Goal: Contribute content: Add original content to the website for others to see

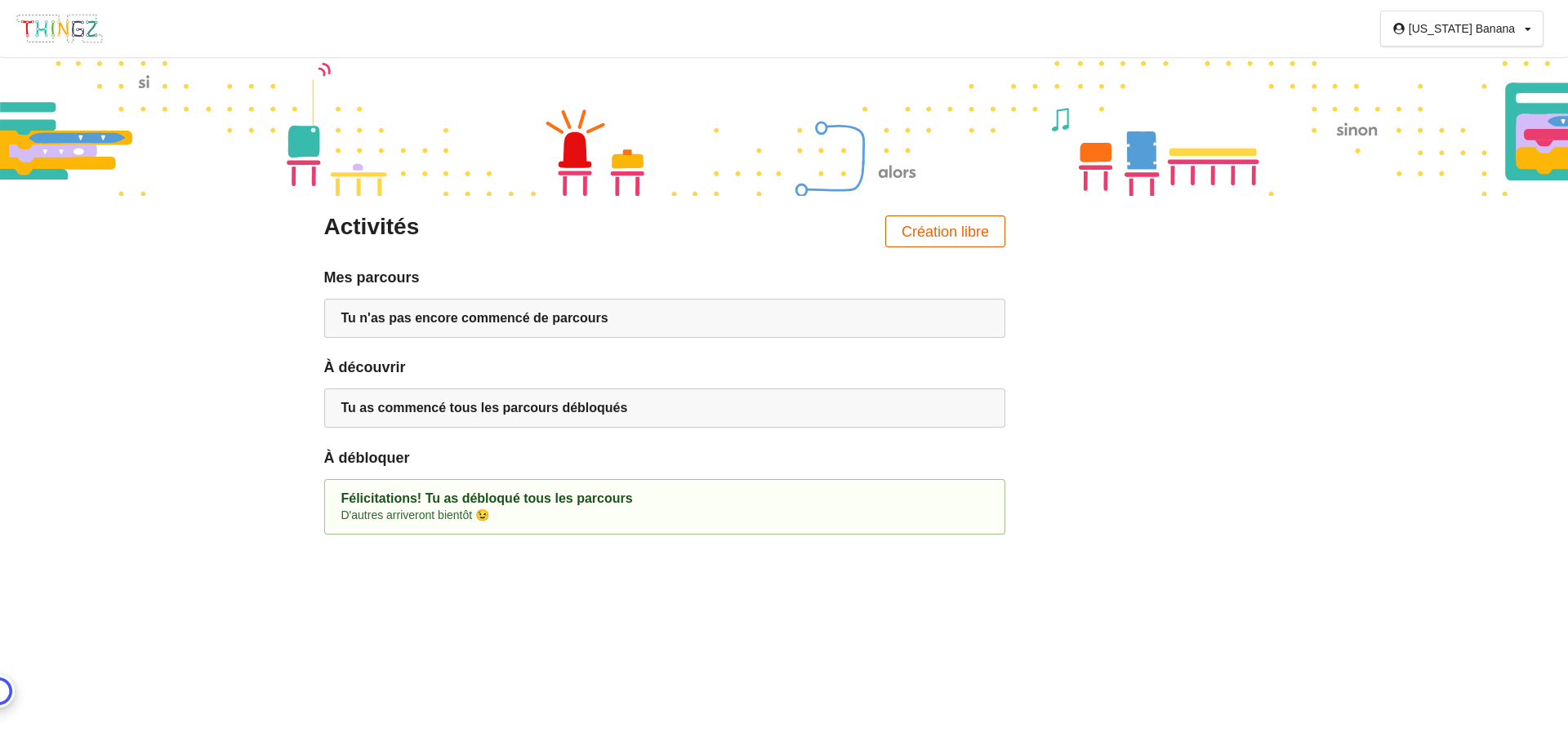
click at [899, 230] on button "Création libre" at bounding box center [945, 231] width 121 height 32
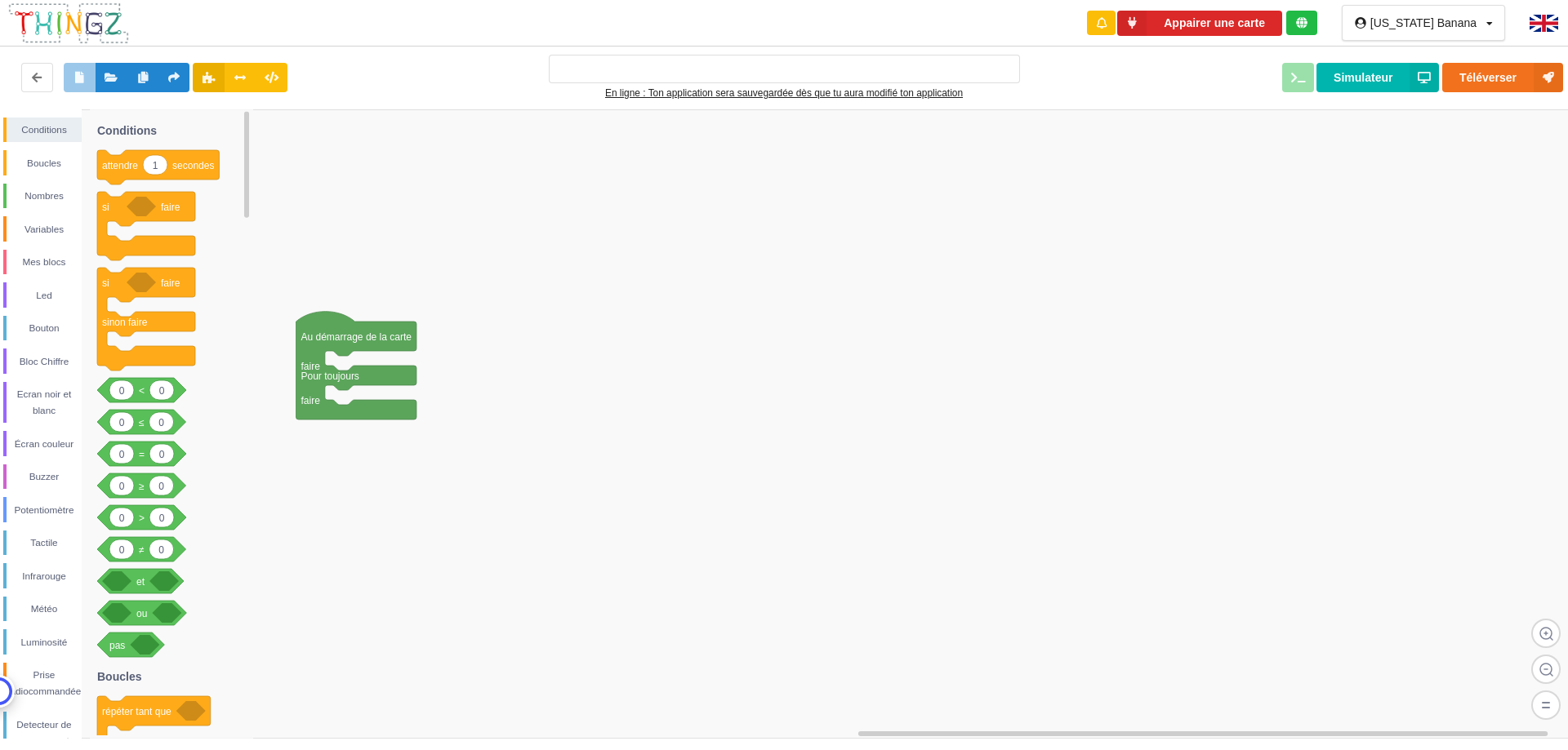
click at [631, 461] on rect at bounding box center [789, 424] width 1579 height 629
click at [114, 82] on icon at bounding box center [111, 76] width 14 height 10
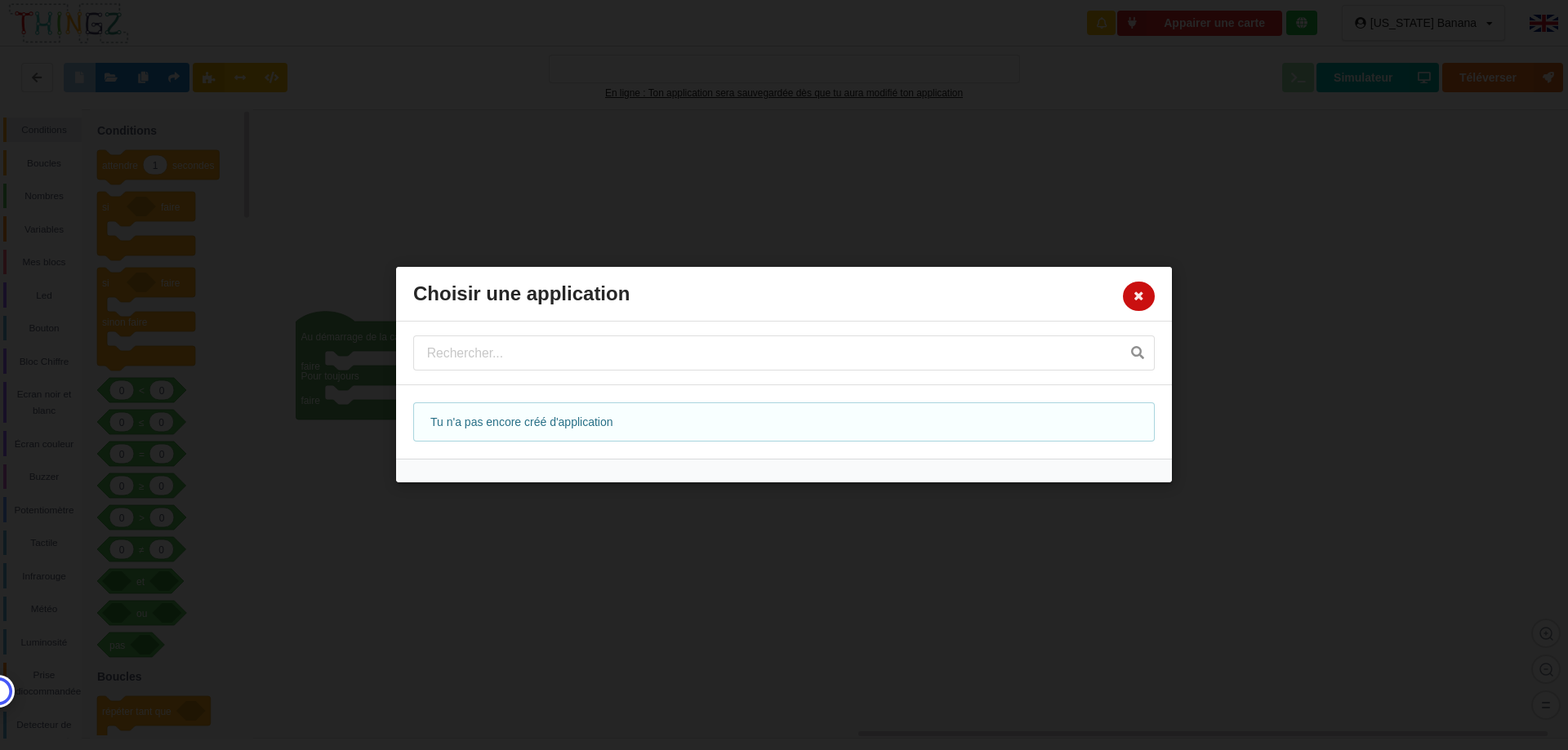
click at [1130, 293] on button at bounding box center [1138, 296] width 32 height 30
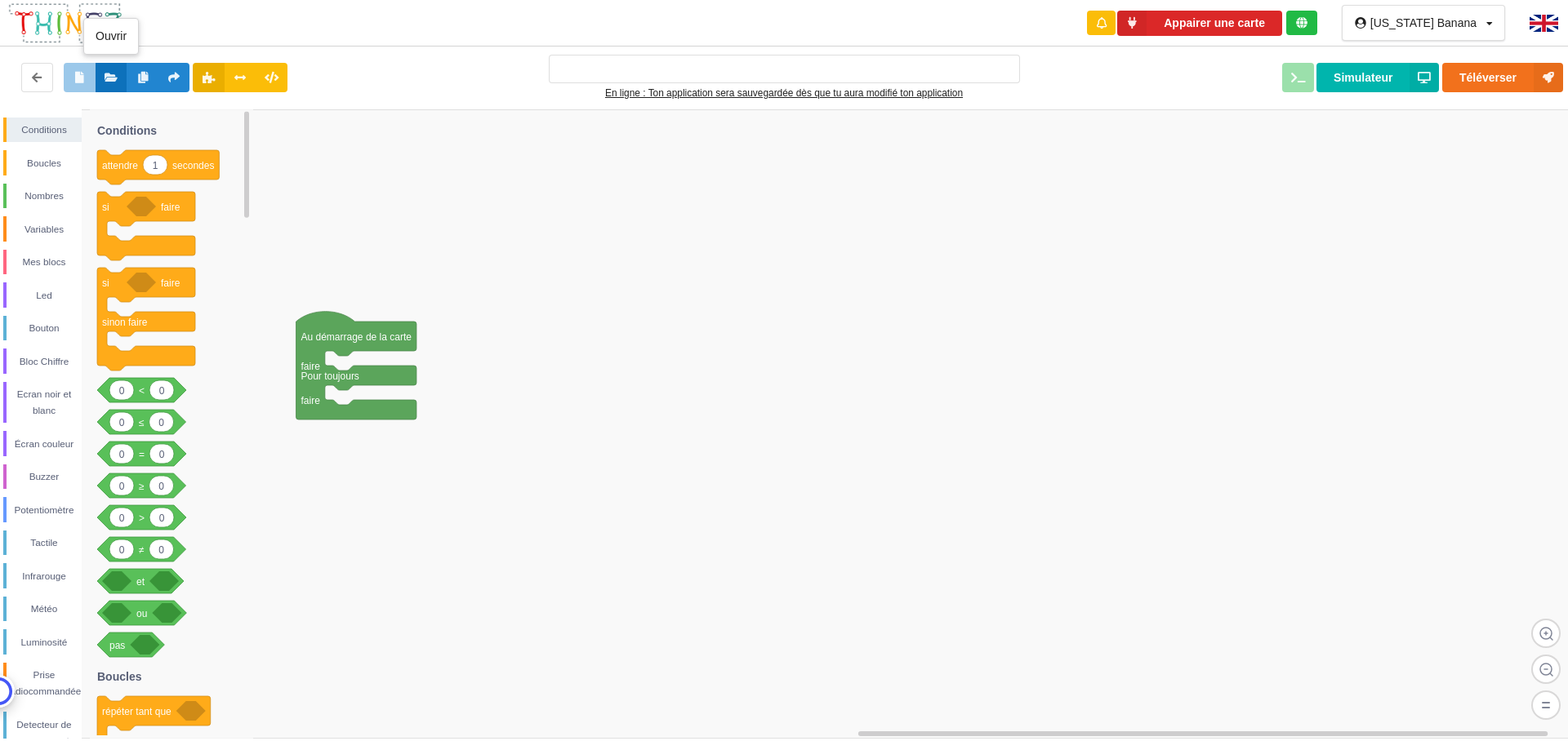
click at [109, 76] on icon at bounding box center [111, 76] width 14 height 10
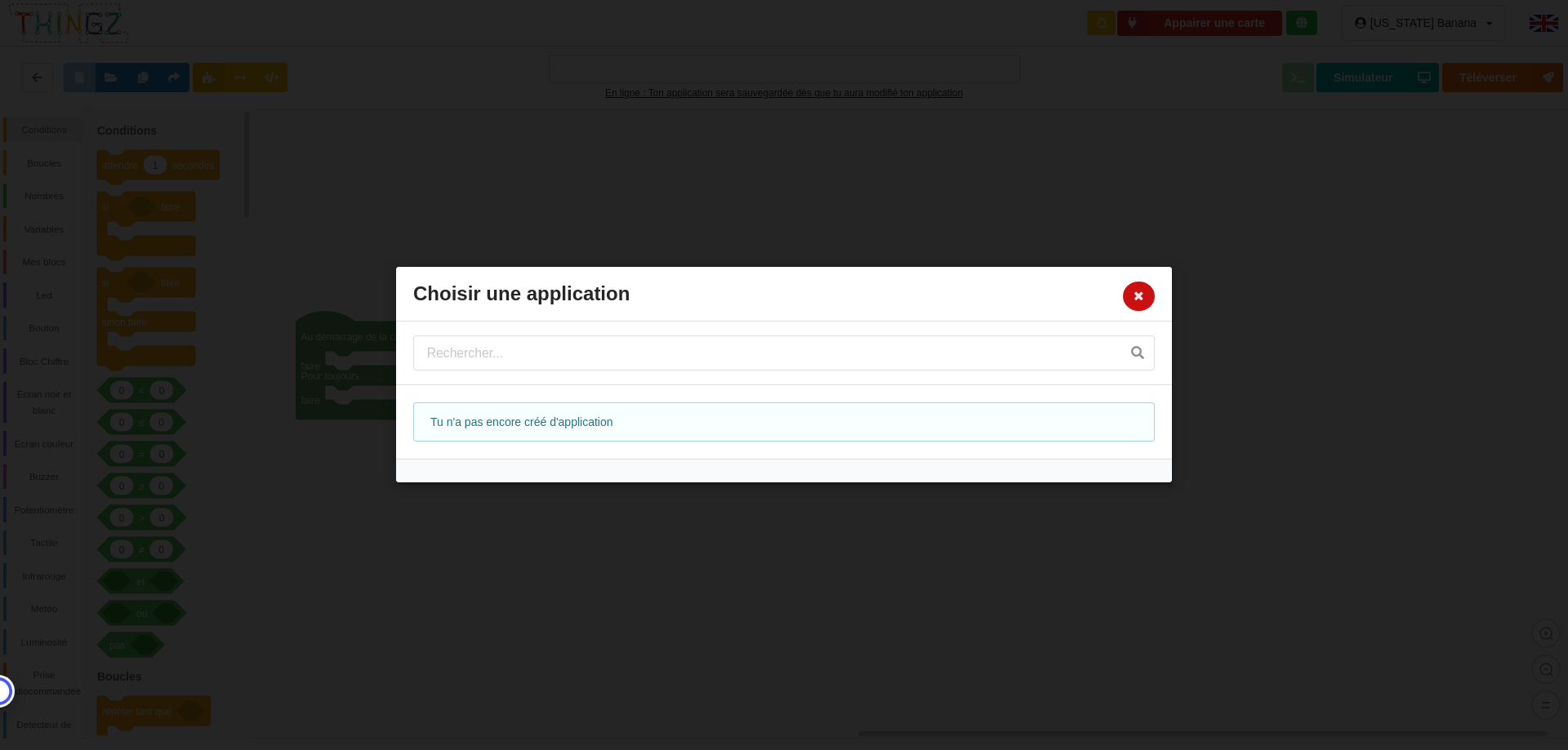
click at [1140, 295] on icon at bounding box center [1138, 295] width 14 height 10
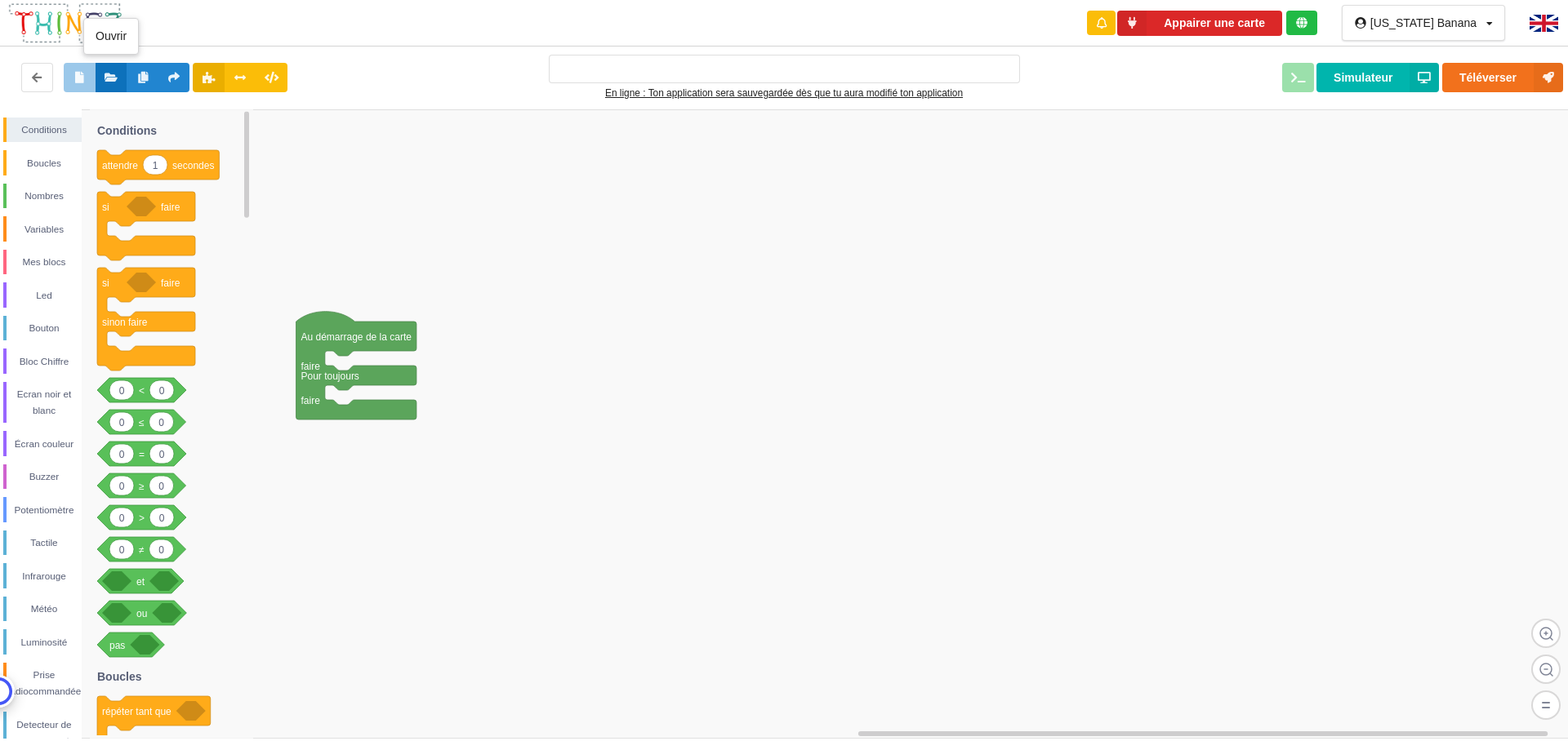
click at [109, 69] on button at bounding box center [111, 78] width 32 height 30
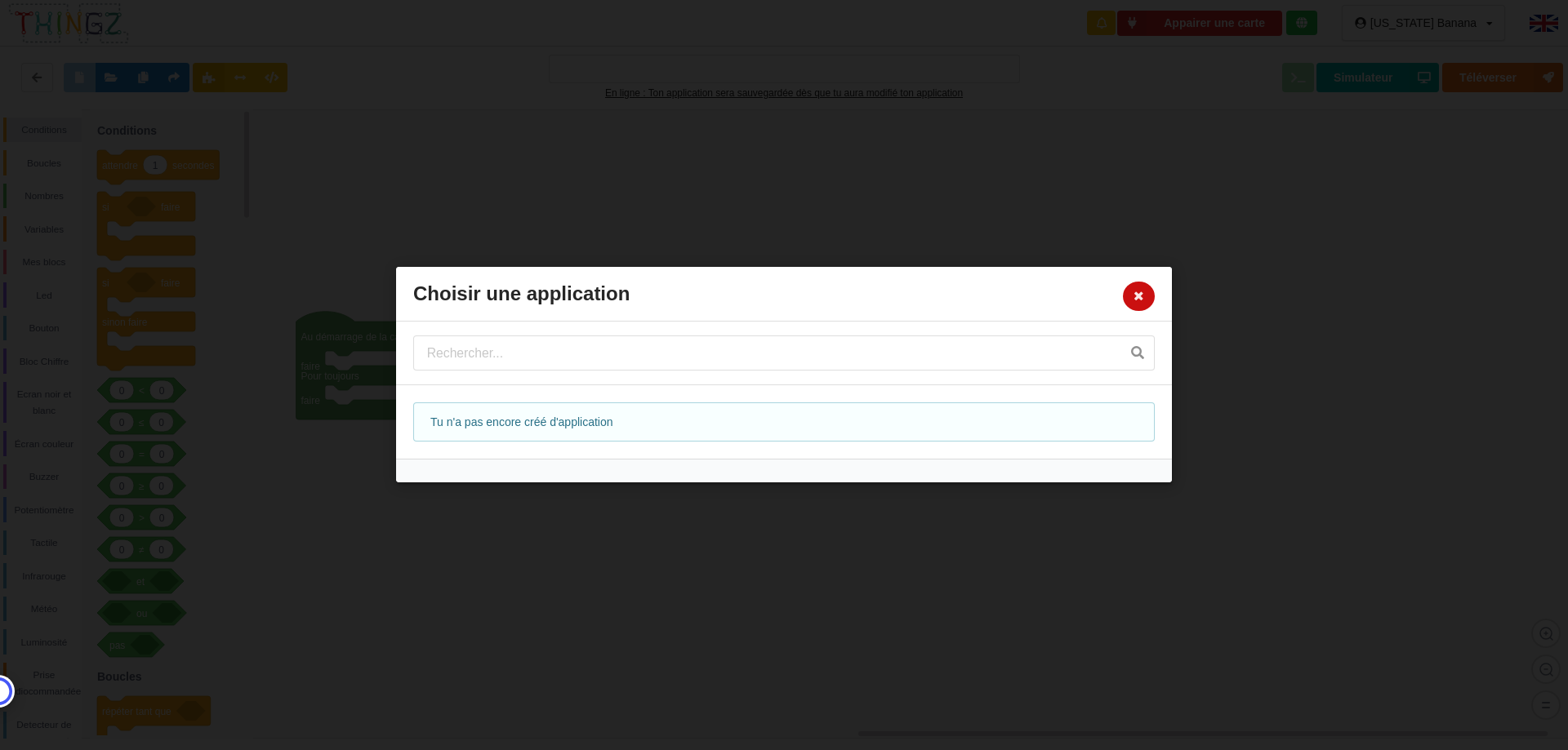
click at [1136, 299] on icon at bounding box center [1138, 295] width 14 height 10
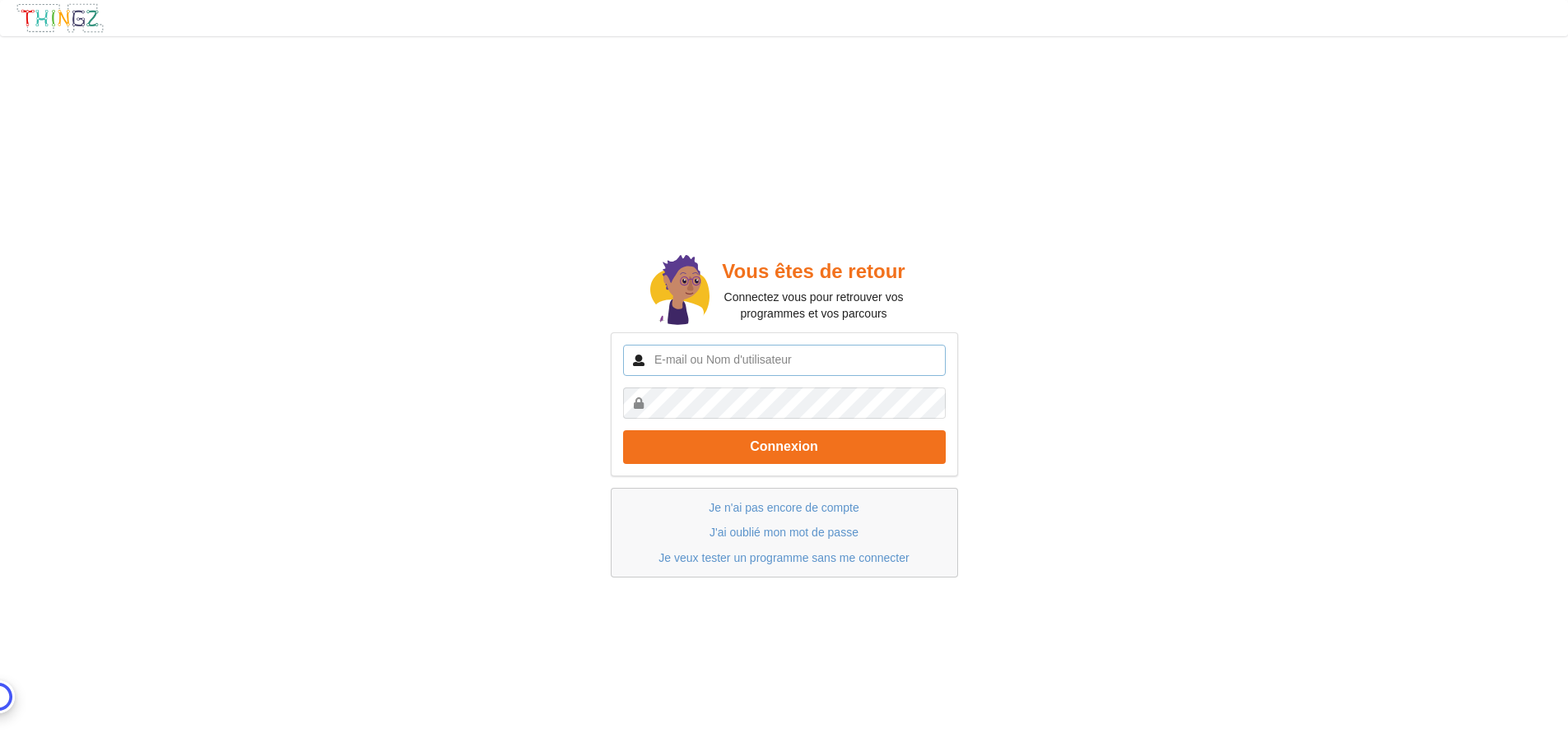
click at [751, 360] on input "text" at bounding box center [784, 360] width 323 height 31
click at [788, 445] on button "Connexion" at bounding box center [784, 447] width 323 height 34
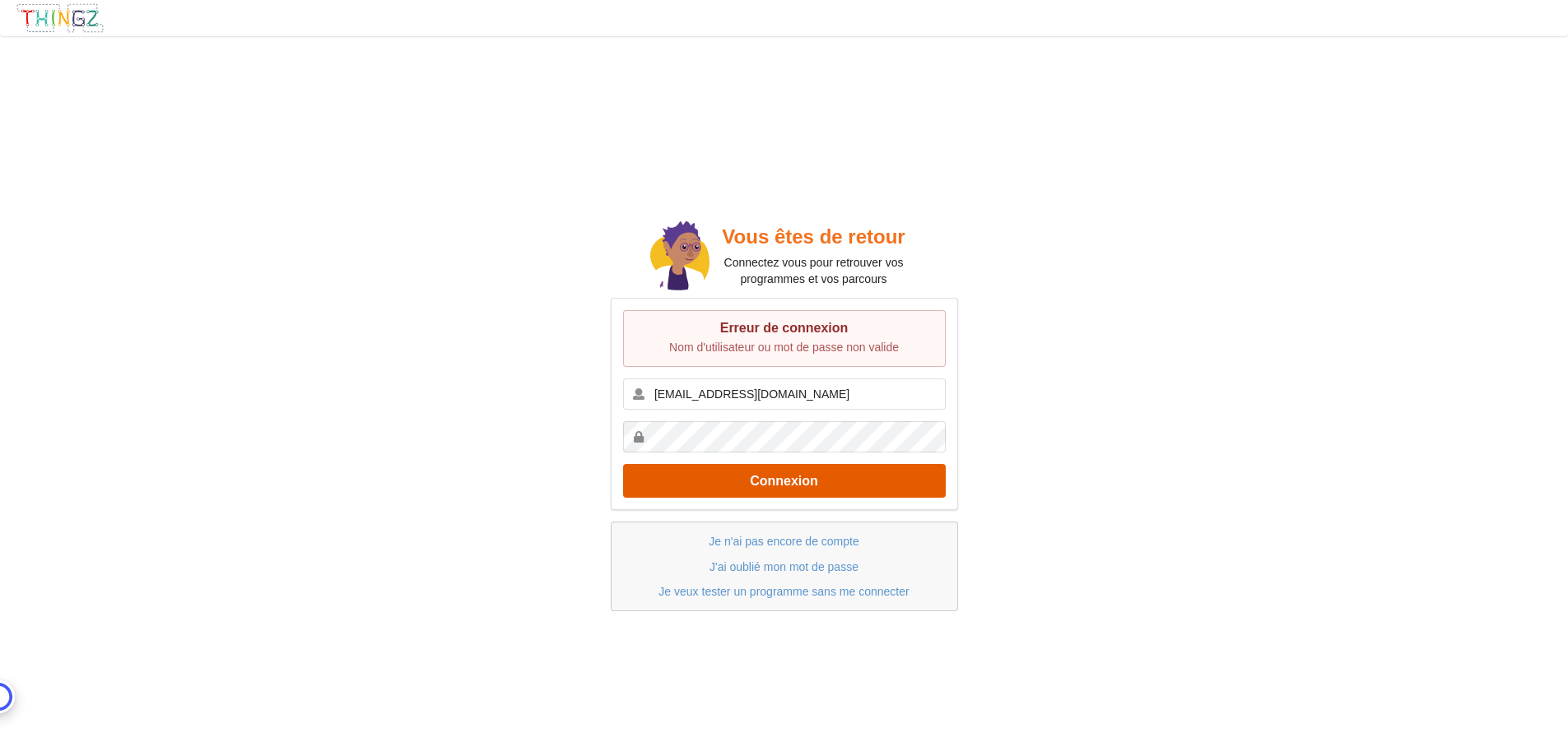
click at [765, 466] on button "Connexion" at bounding box center [784, 481] width 323 height 34
click at [780, 403] on input "agathe@thingz.co" at bounding box center [784, 394] width 323 height 31
click at [824, 393] on input "agathe@thingz.co" at bounding box center [784, 394] width 323 height 31
click at [623, 391] on protonpass-control-baf1 at bounding box center [623, 394] width 0 height 31
type input "[US_STATE] Banana"
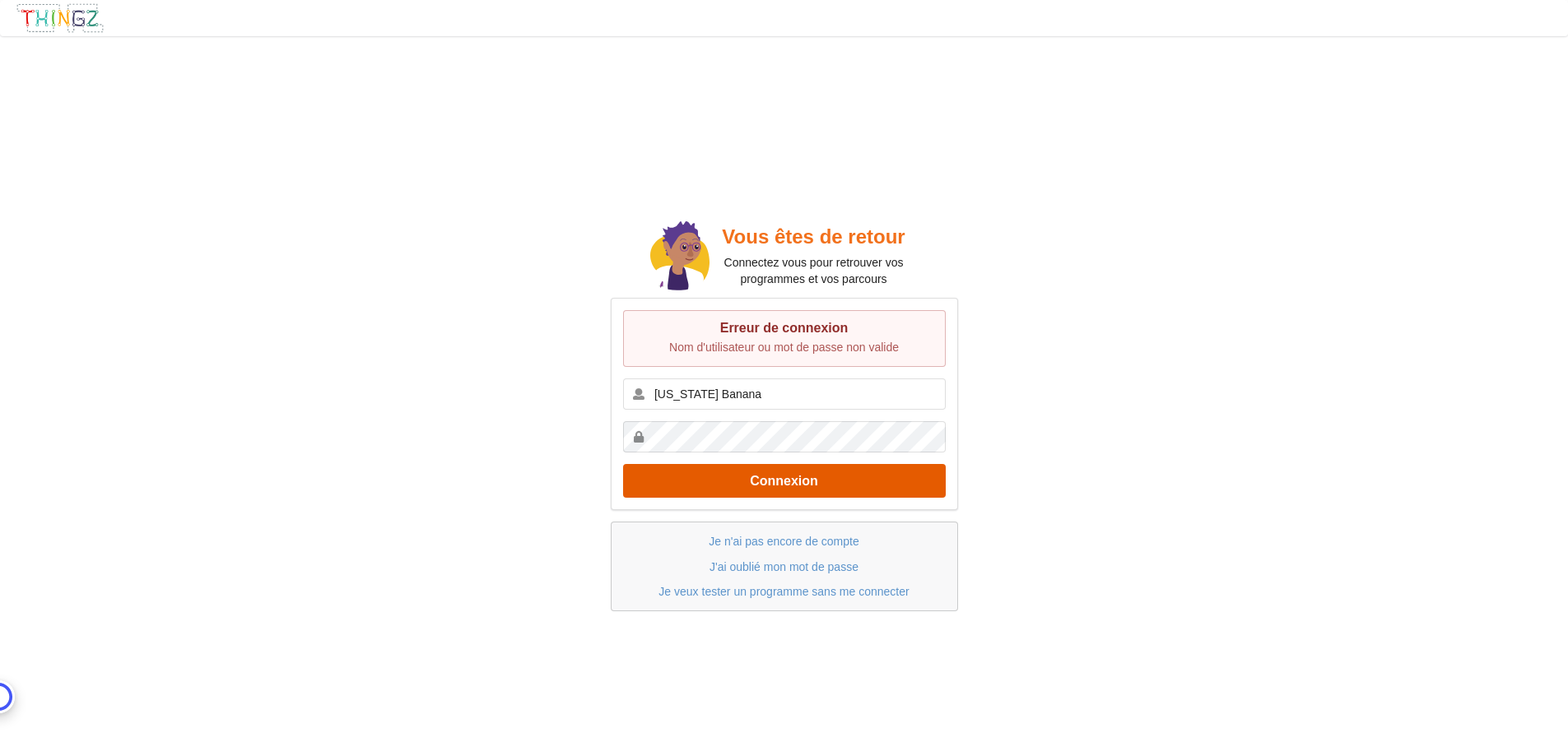
click at [830, 475] on button "Connexion" at bounding box center [784, 481] width 323 height 34
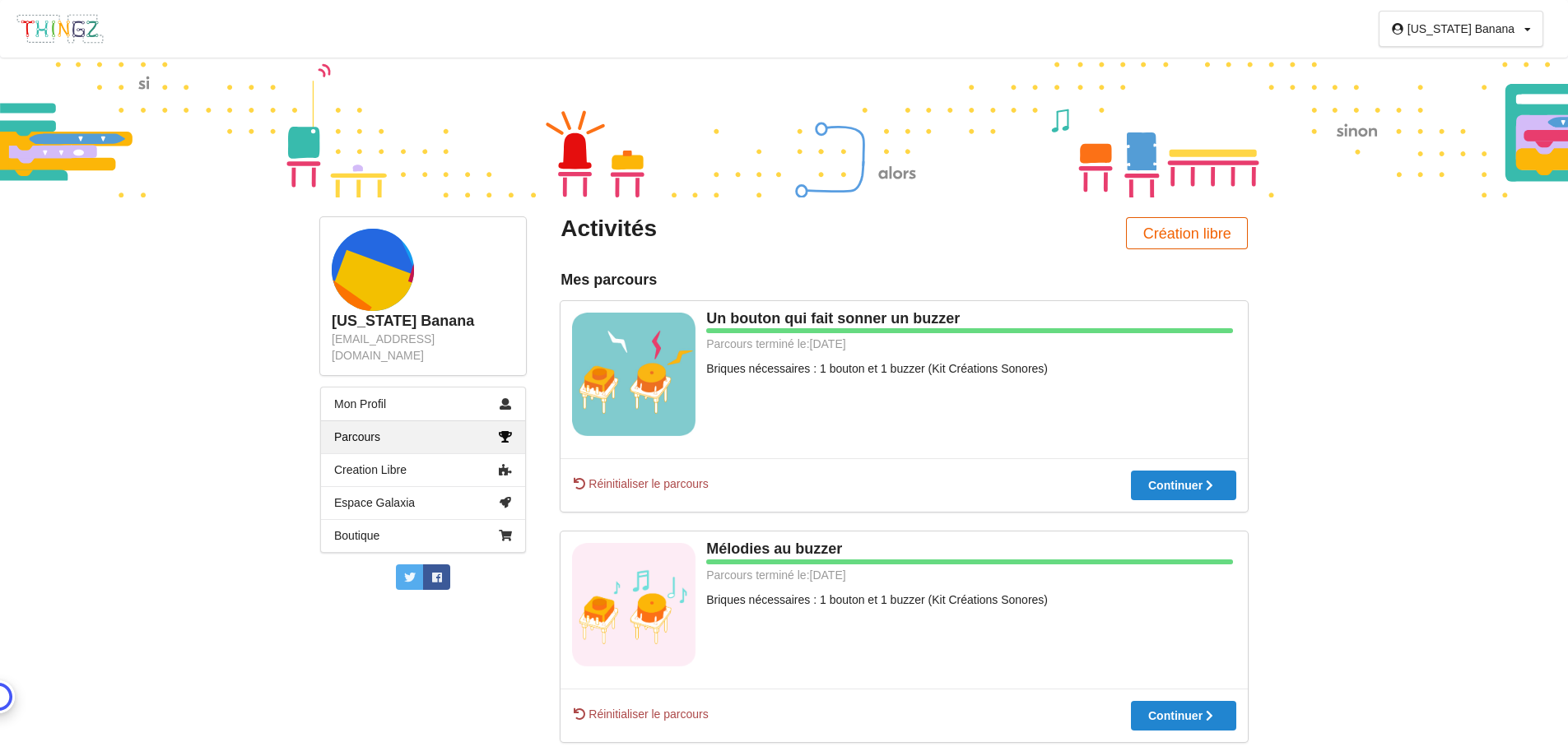
click at [1207, 231] on button "Création libre" at bounding box center [1186, 233] width 122 height 32
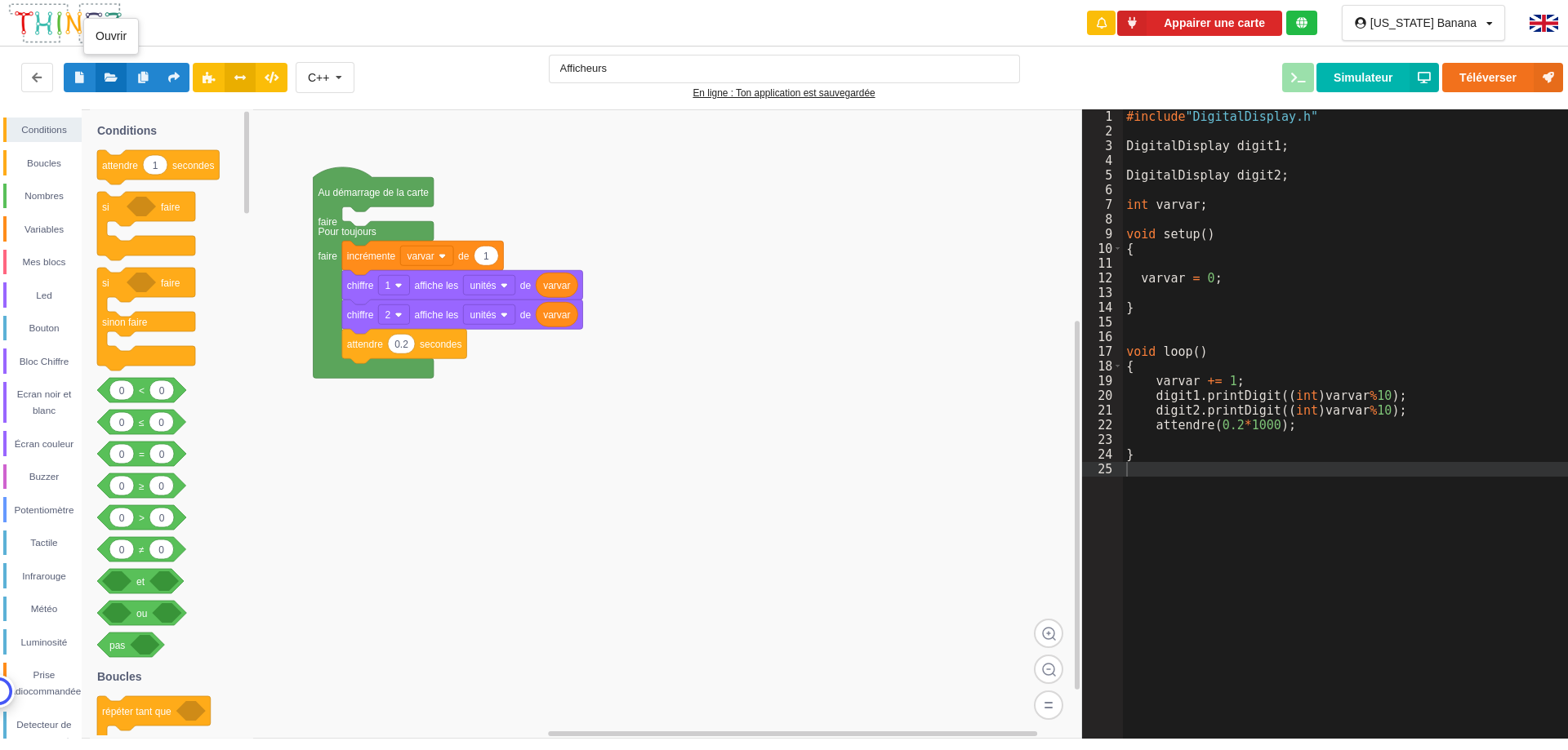
click at [105, 80] on icon at bounding box center [111, 76] width 14 height 10
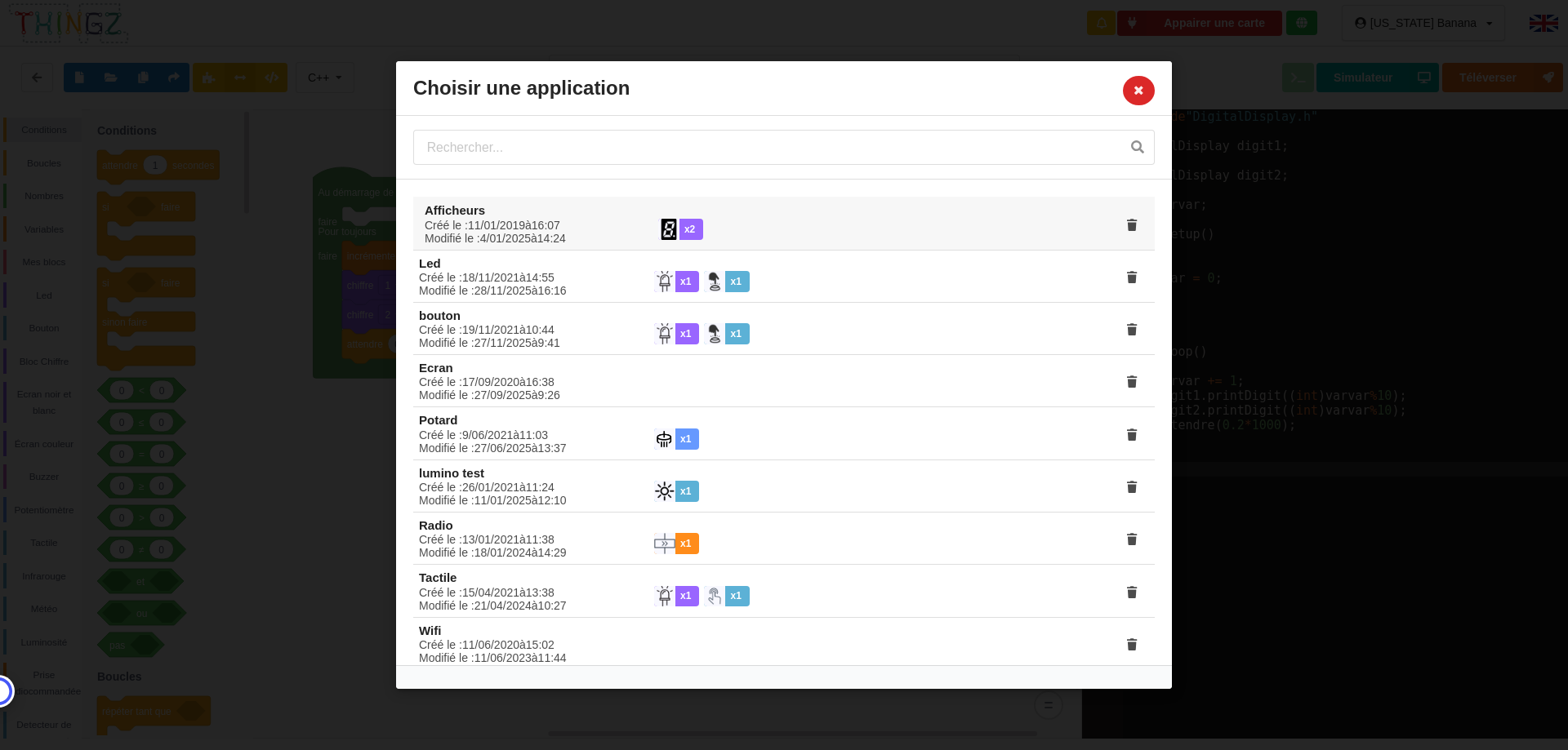
click at [525, 218] on div "Créé le : 11 / 01 / 2019 à 16 : 07 Modifié le : 4 / 01 / 2025 à 14 : 24" at bounding box center [530, 231] width 234 height 26
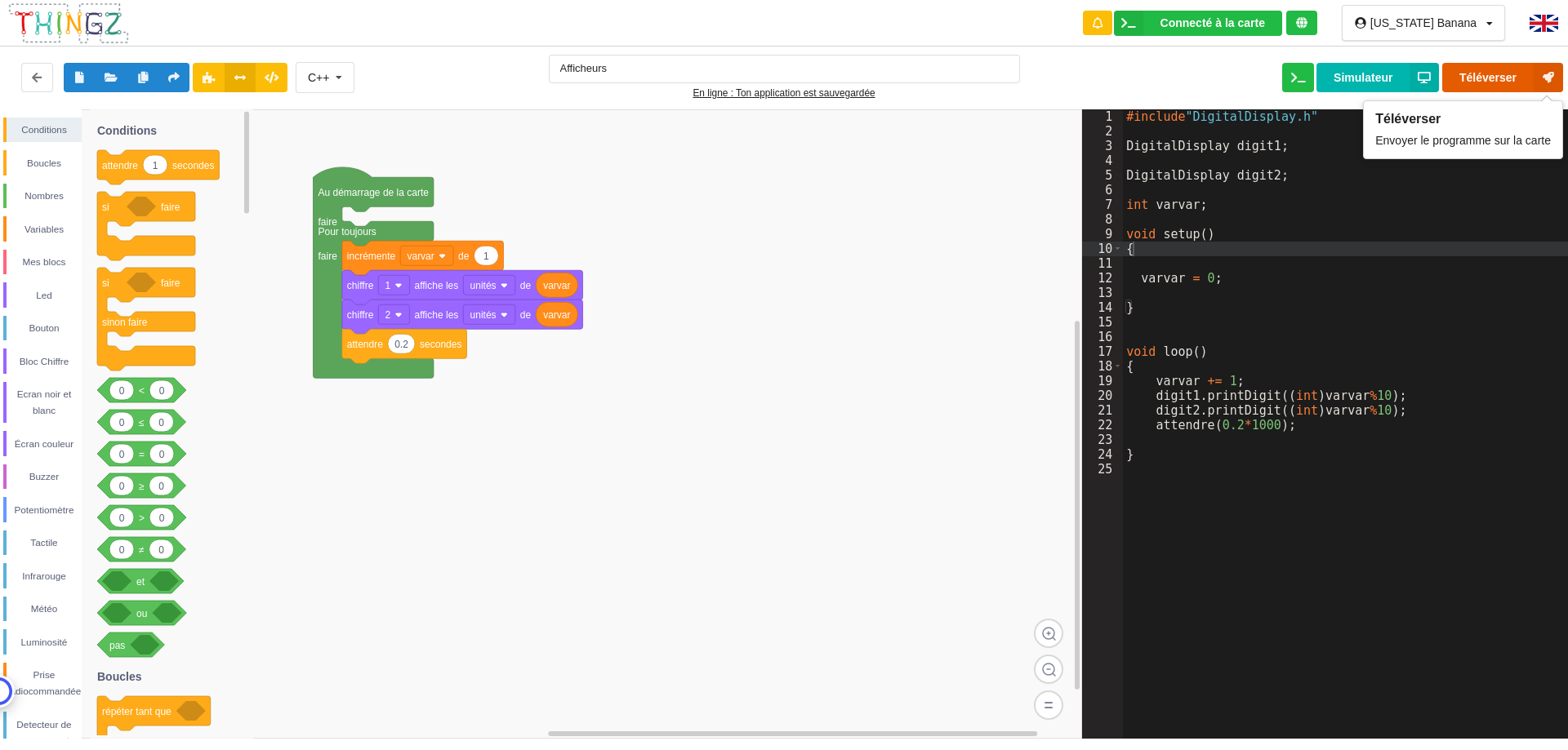
click at [1492, 65] on button "Téléverser" at bounding box center [1502, 78] width 121 height 30
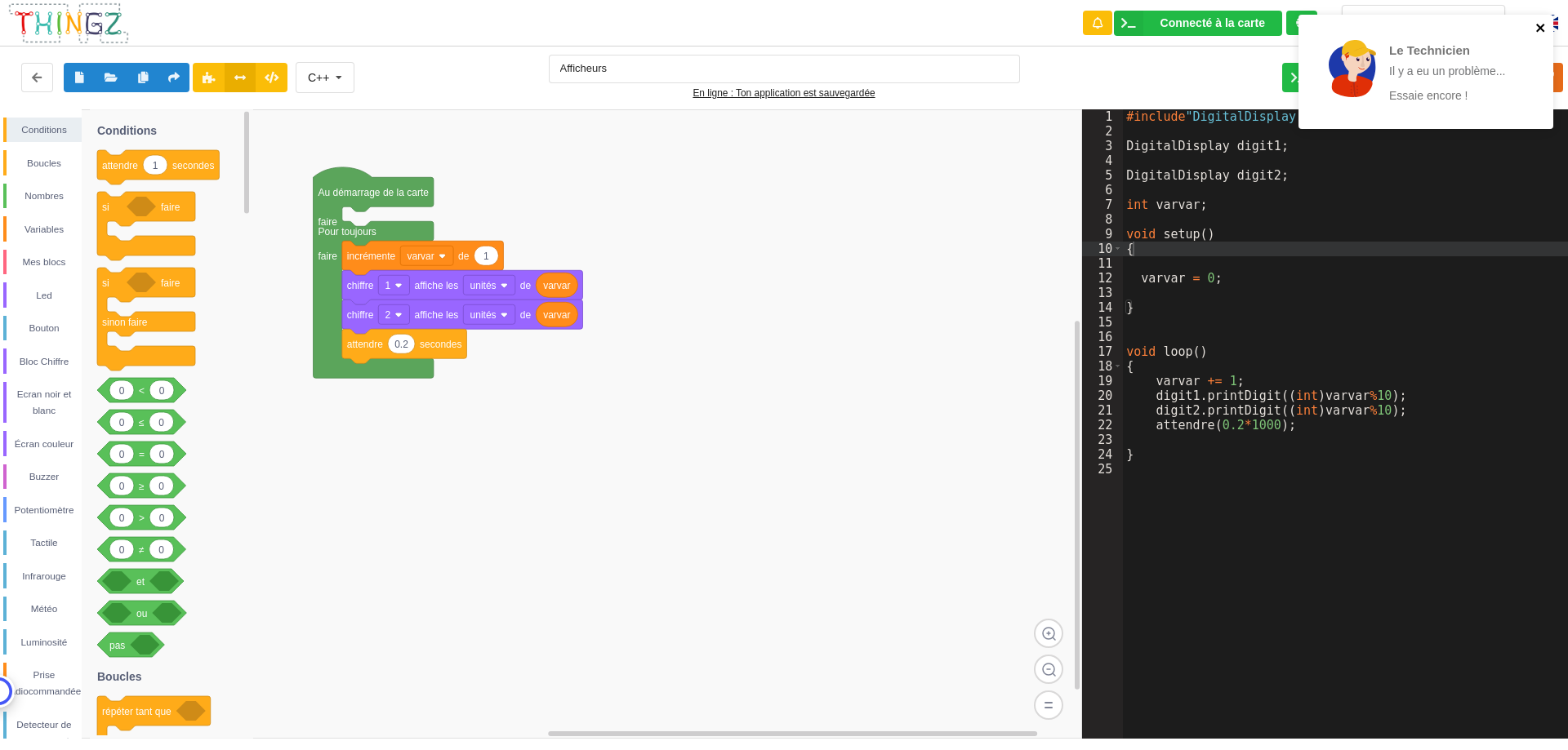
click at [1536, 28] on icon "close" at bounding box center [1541, 28] width 11 height 13
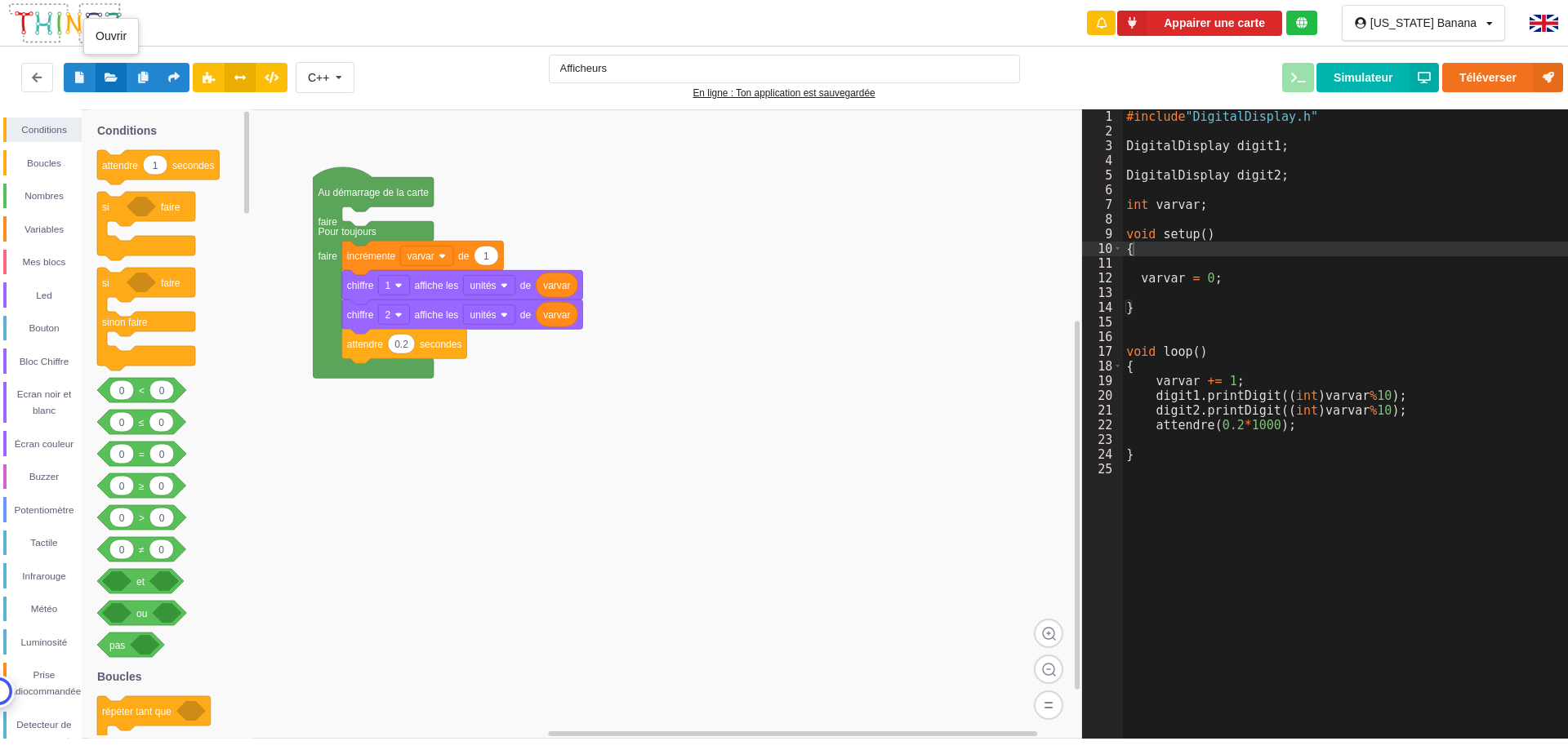
click at [116, 75] on icon at bounding box center [111, 76] width 14 height 10
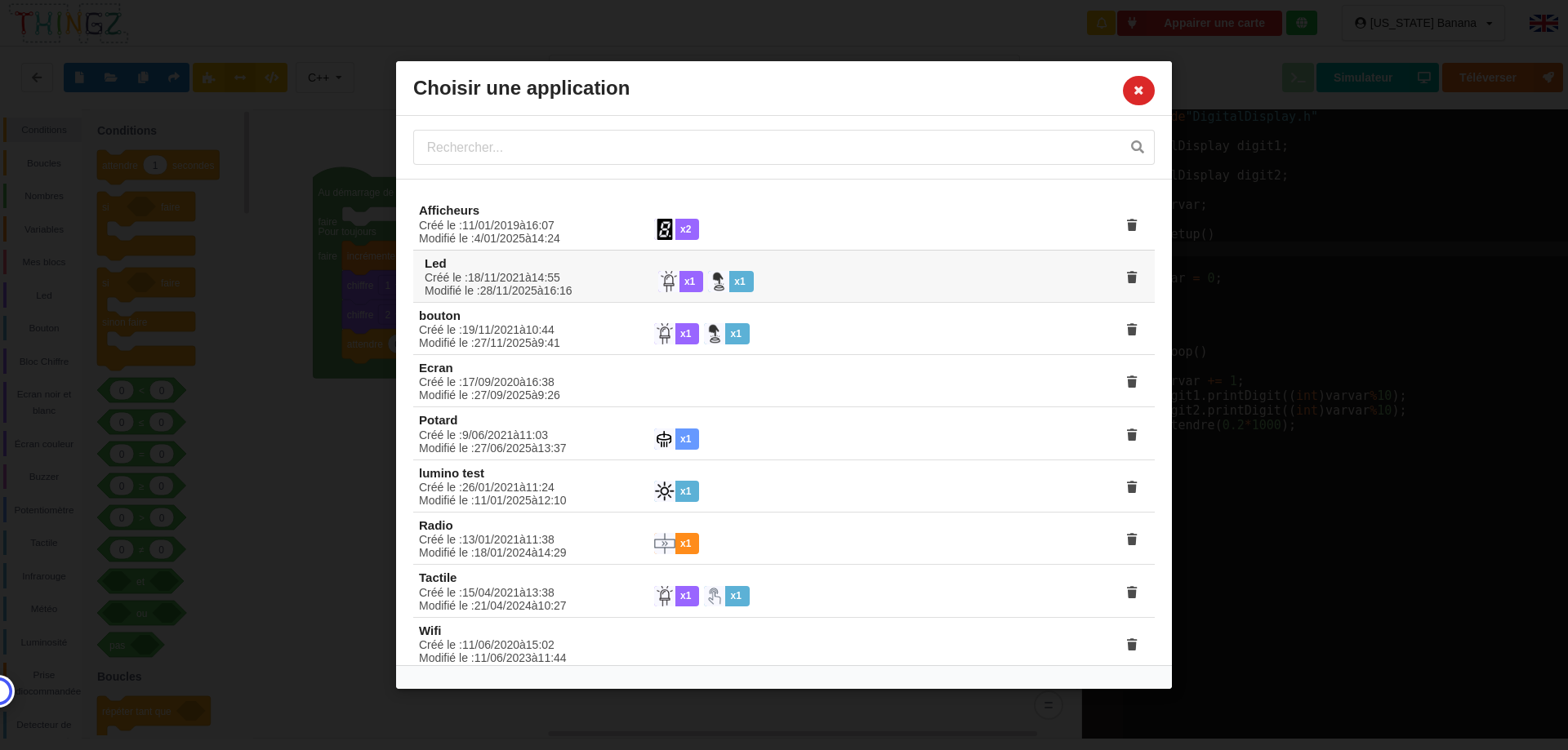
click at [496, 281] on div "Créé le : 18 / 11 / 2021 à 14 : 55 Modifié le : 28 / 11 / 2025 à 16 : 16" at bounding box center [530, 284] width 234 height 26
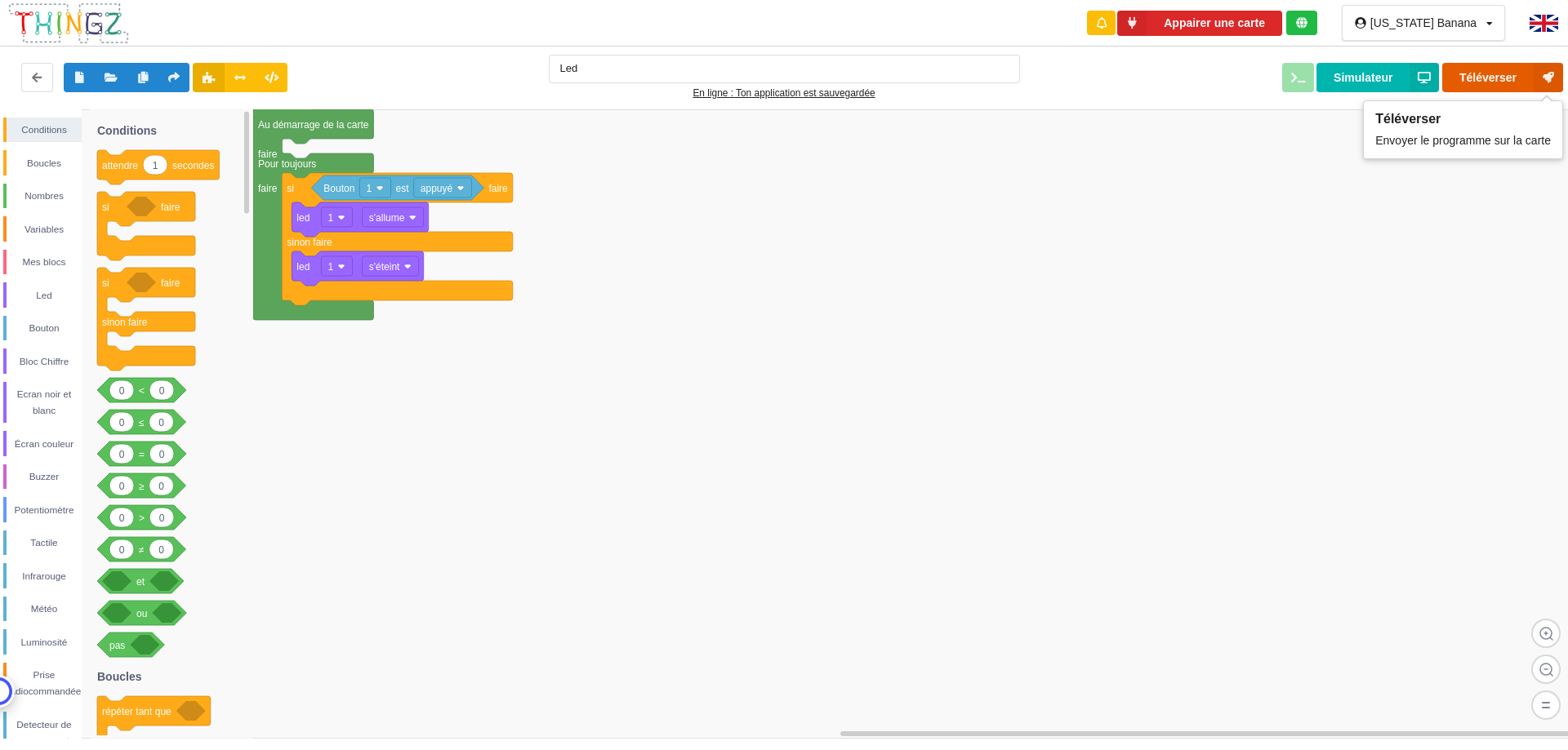
click at [1526, 76] on button "Téléverser" at bounding box center [1502, 78] width 121 height 30
click at [1482, 71] on button "Téléverser" at bounding box center [1502, 78] width 121 height 30
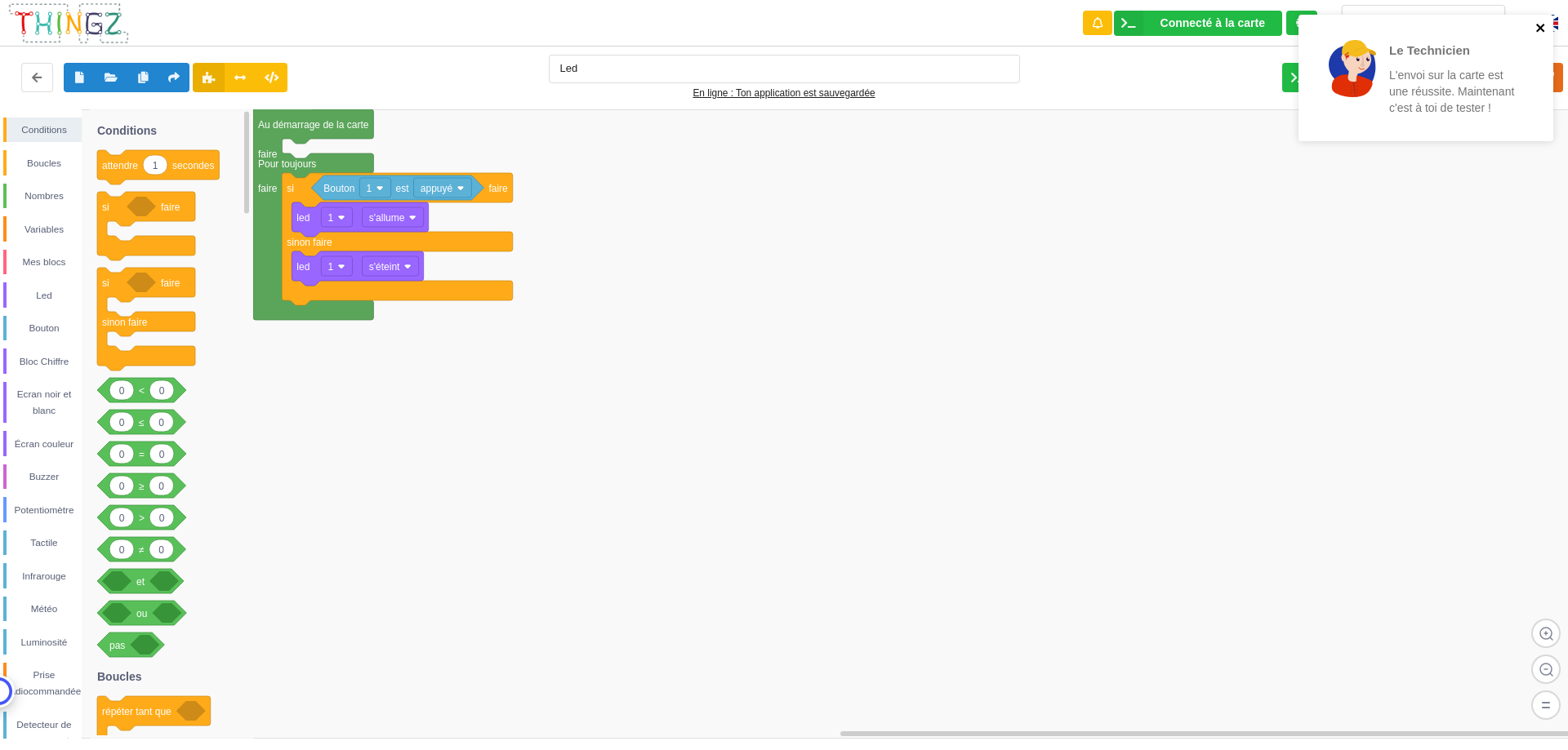
click at [1539, 31] on icon "close" at bounding box center [1541, 28] width 11 height 13
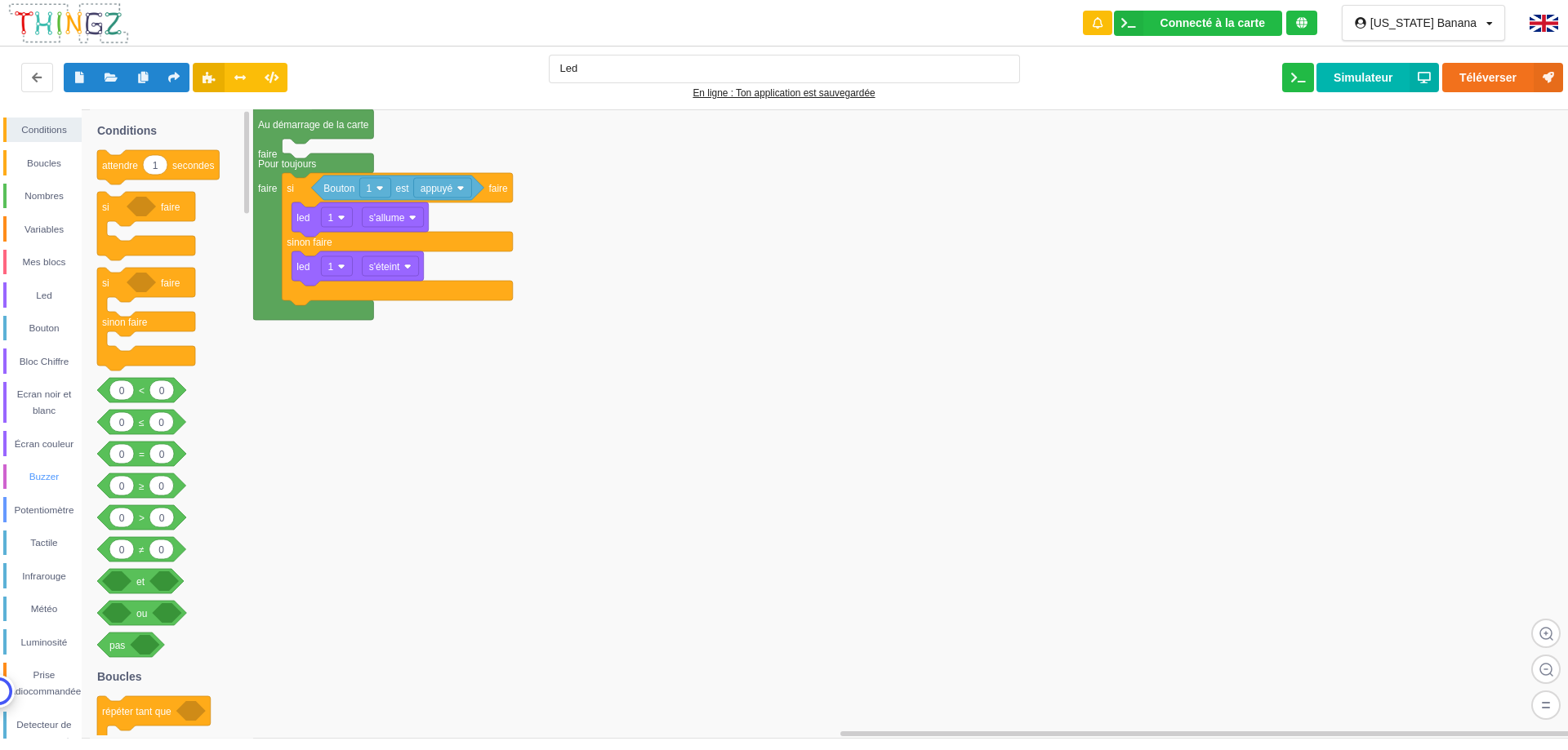
click at [52, 473] on div "Buzzer" at bounding box center [44, 477] width 75 height 17
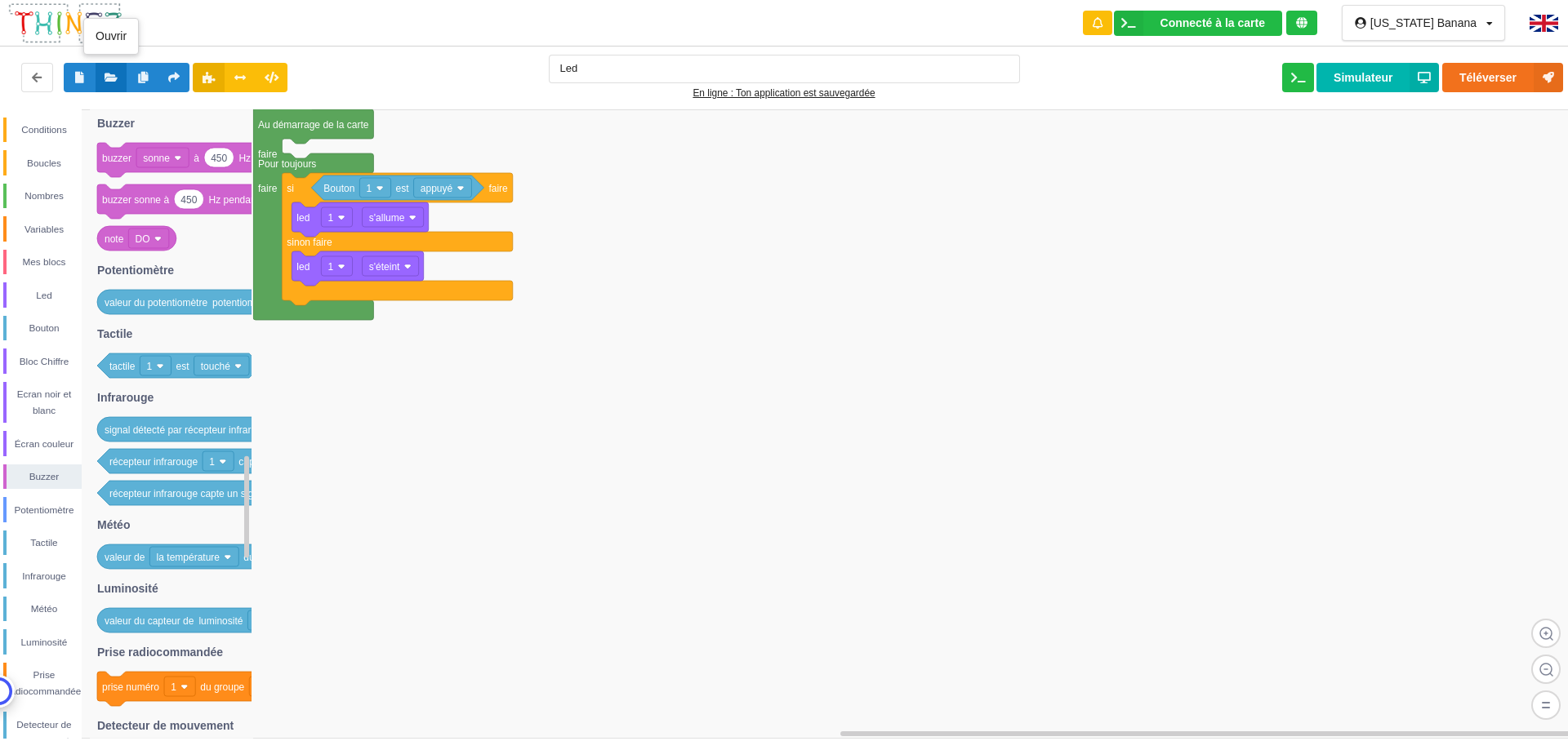
click at [119, 78] on button at bounding box center [111, 78] width 32 height 30
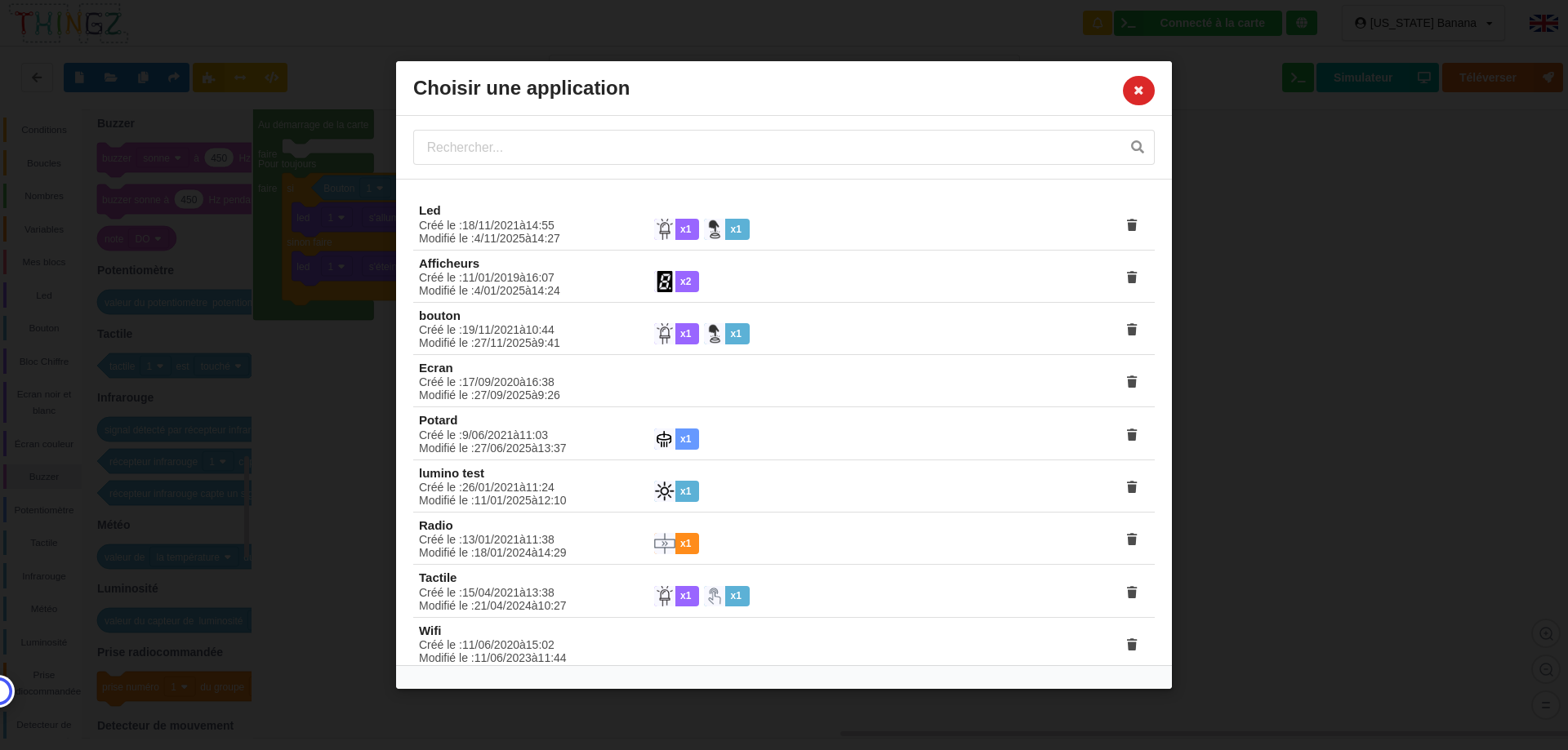
click at [367, 322] on div "Choisir une application Led Créé le : 18 / 11 / 2021 à 14 : 55 Modifié le : 4 /…" at bounding box center [784, 375] width 1568 height 750
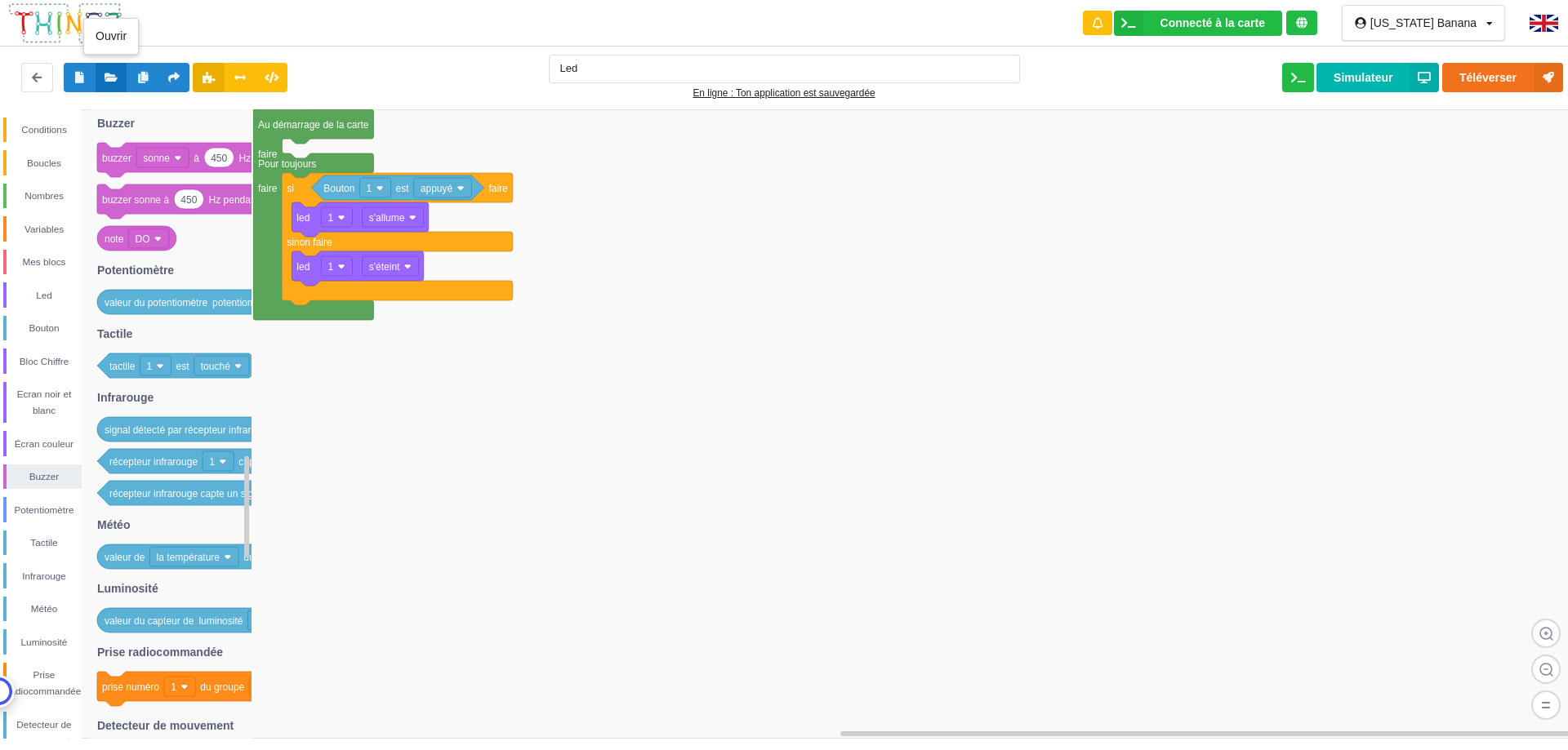
click at [106, 75] on icon at bounding box center [111, 76] width 14 height 10
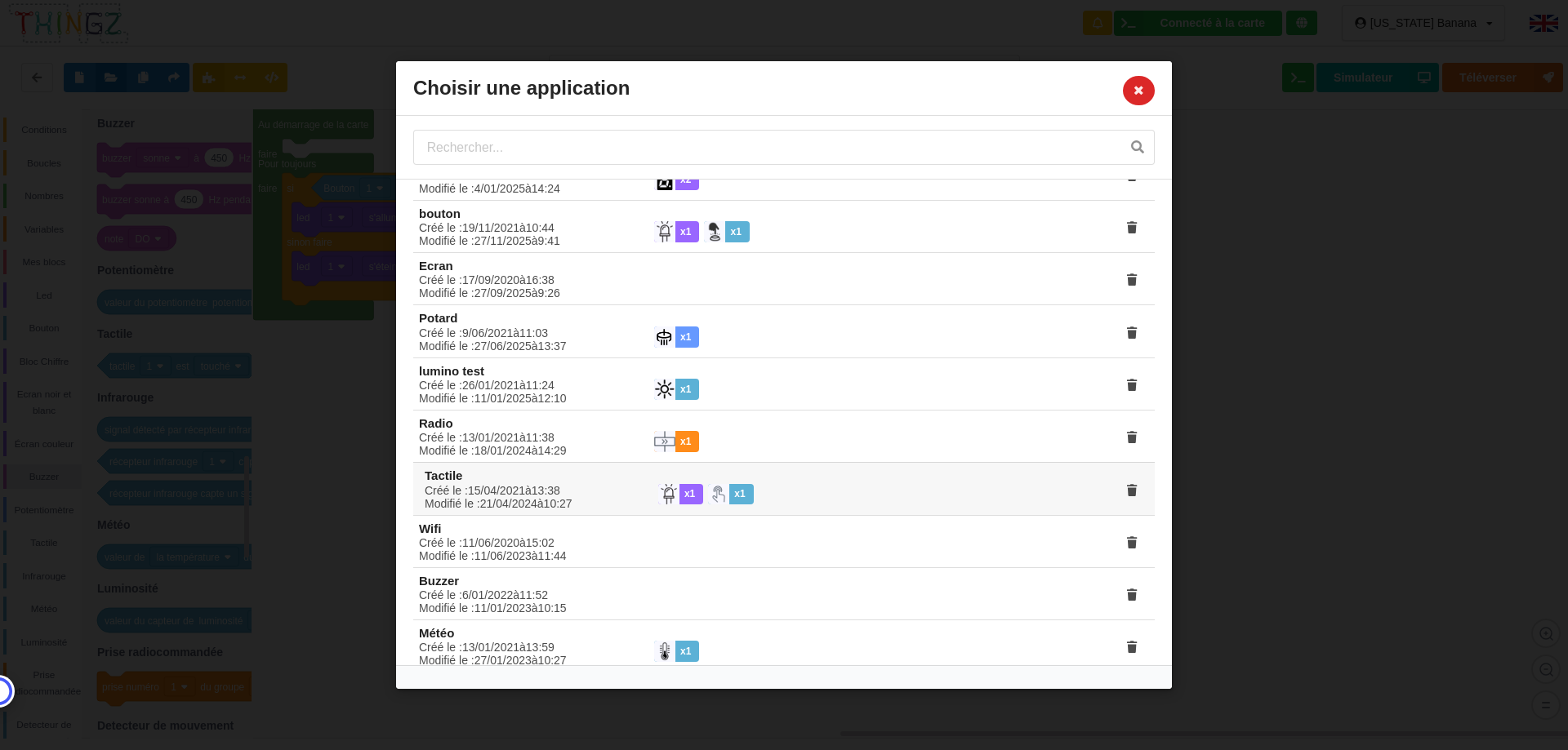
scroll to position [125, 0]
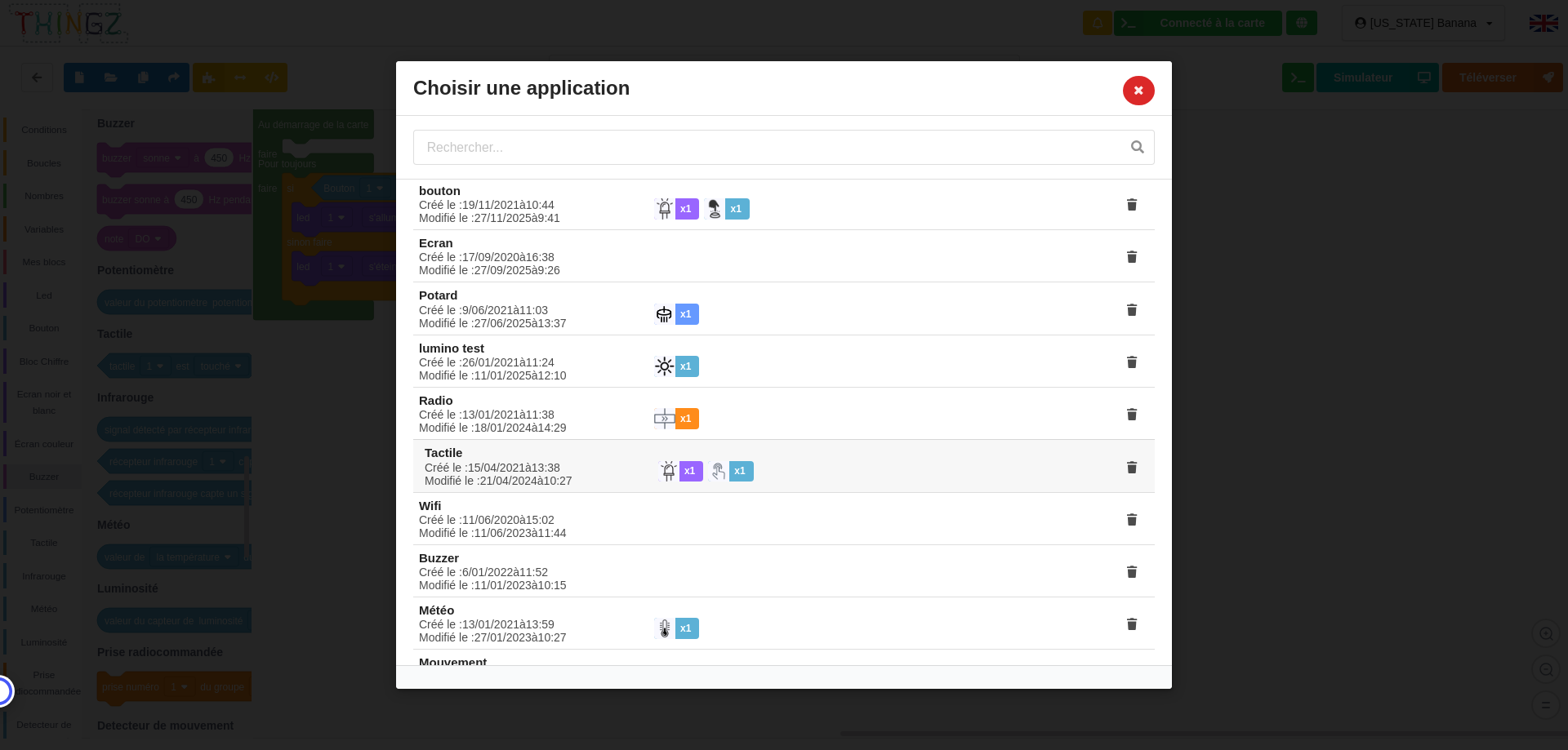
click at [476, 572] on div "Créé le : 6 / 01 / 2022 à 11 : 52 Modifié le : 11 / 01 / 2023 à 10 : 15" at bounding box center [525, 579] width 235 height 26
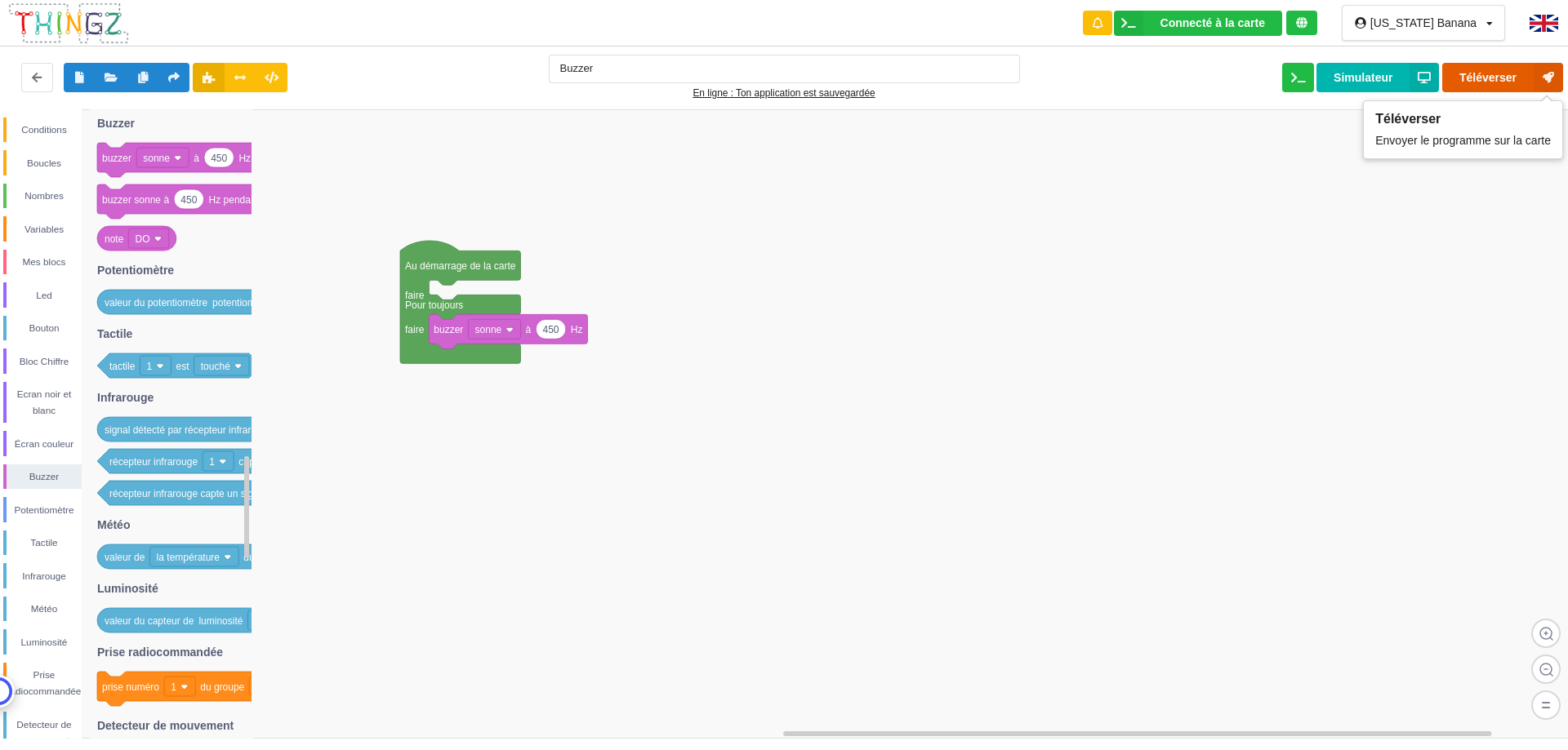
click at [1510, 84] on button "Téléverser" at bounding box center [1502, 78] width 121 height 30
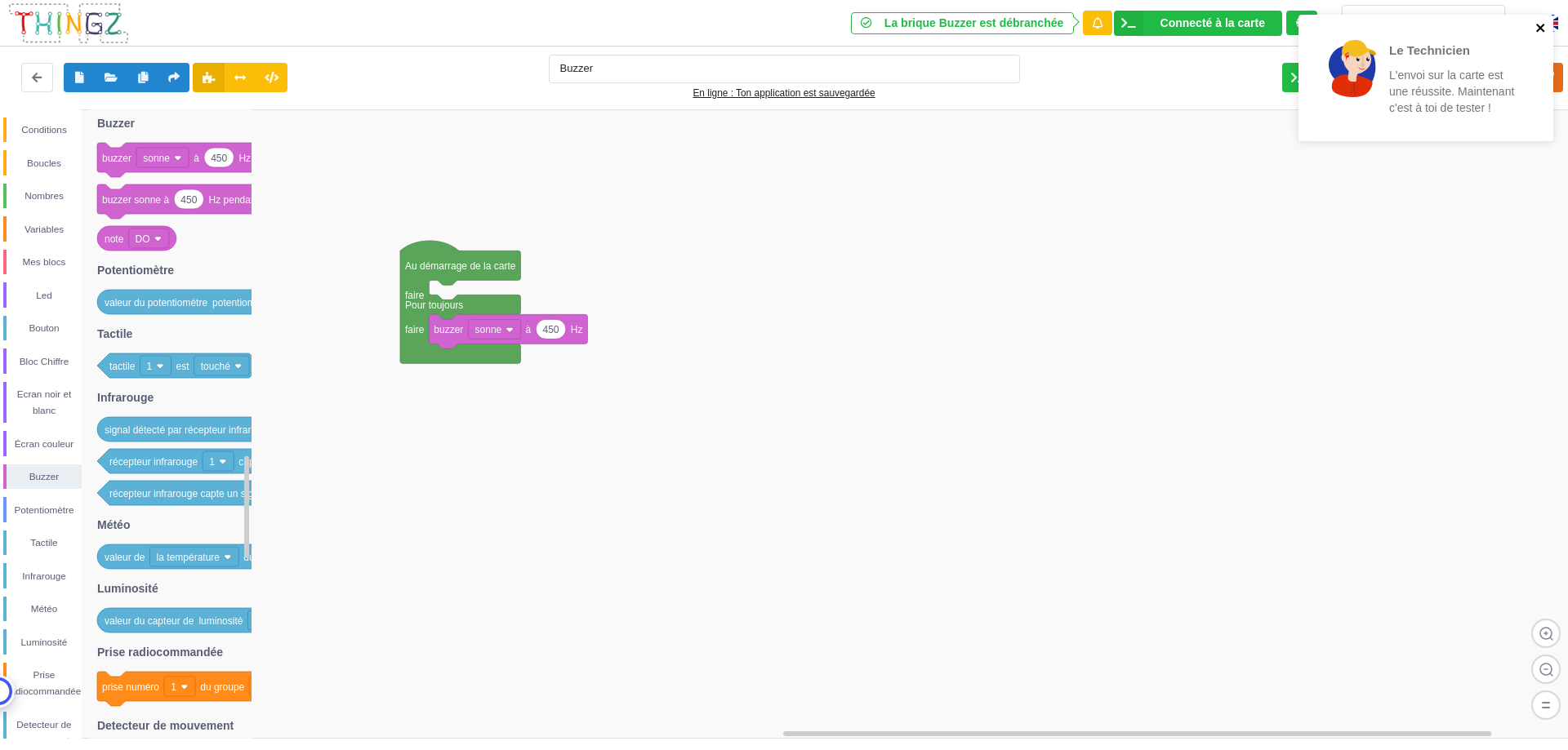
click at [1543, 32] on icon "close" at bounding box center [1541, 28] width 11 height 13
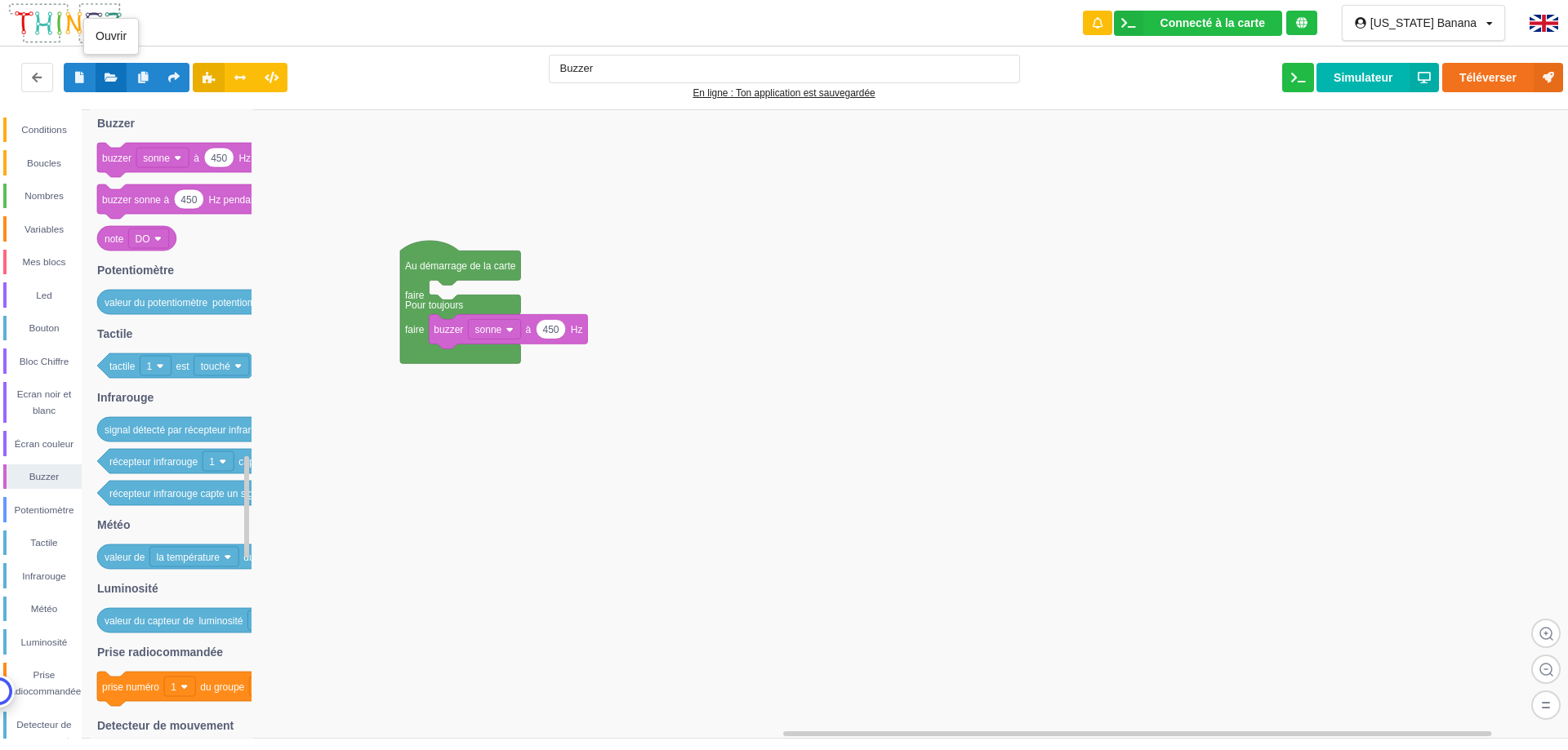
click at [120, 71] on button at bounding box center [111, 78] width 32 height 30
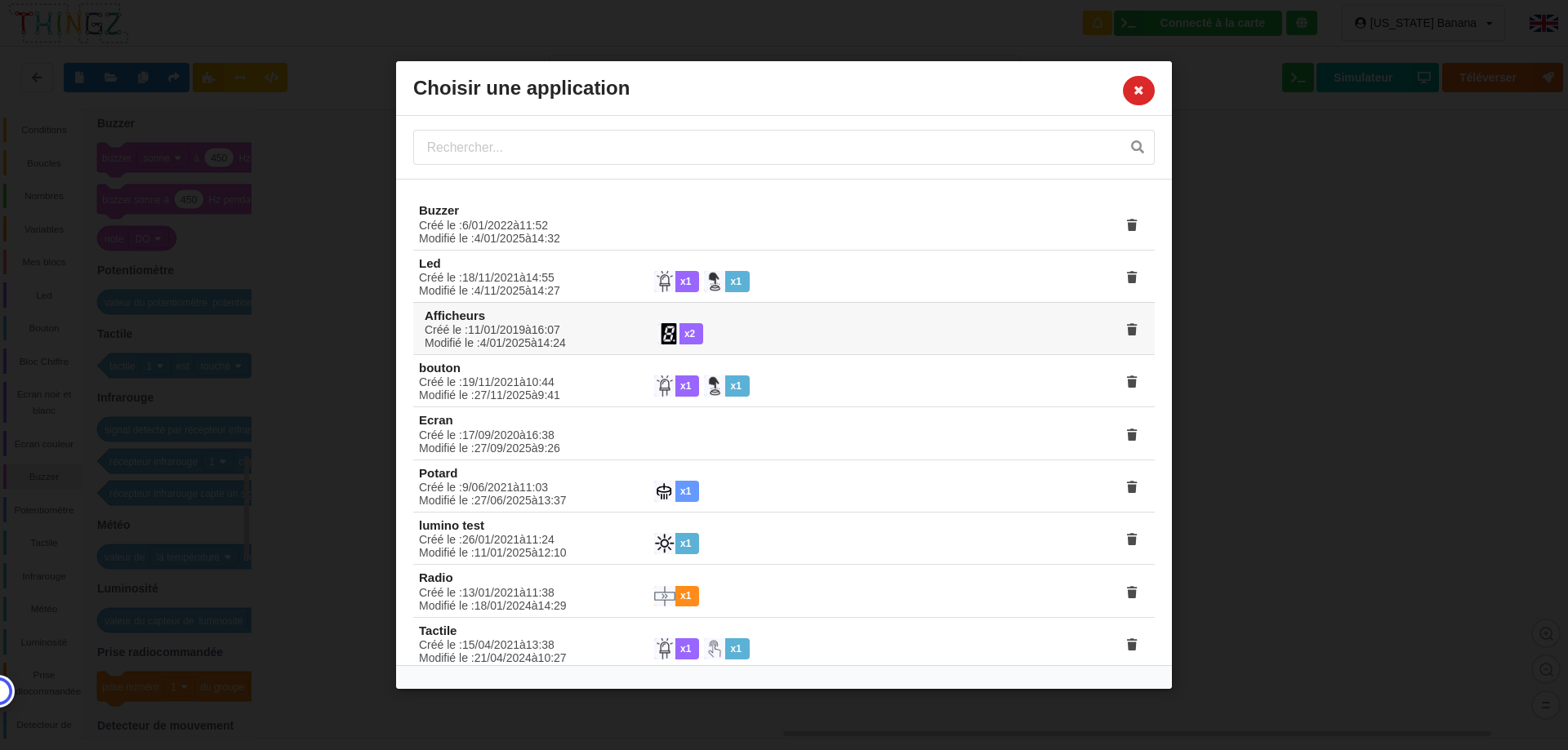
click at [487, 342] on div "Créé le : 11 / 01 / 2019 à 16 : 07 Modifié le : 4 / 01 / 2025 à 14 : 24" at bounding box center [530, 336] width 234 height 26
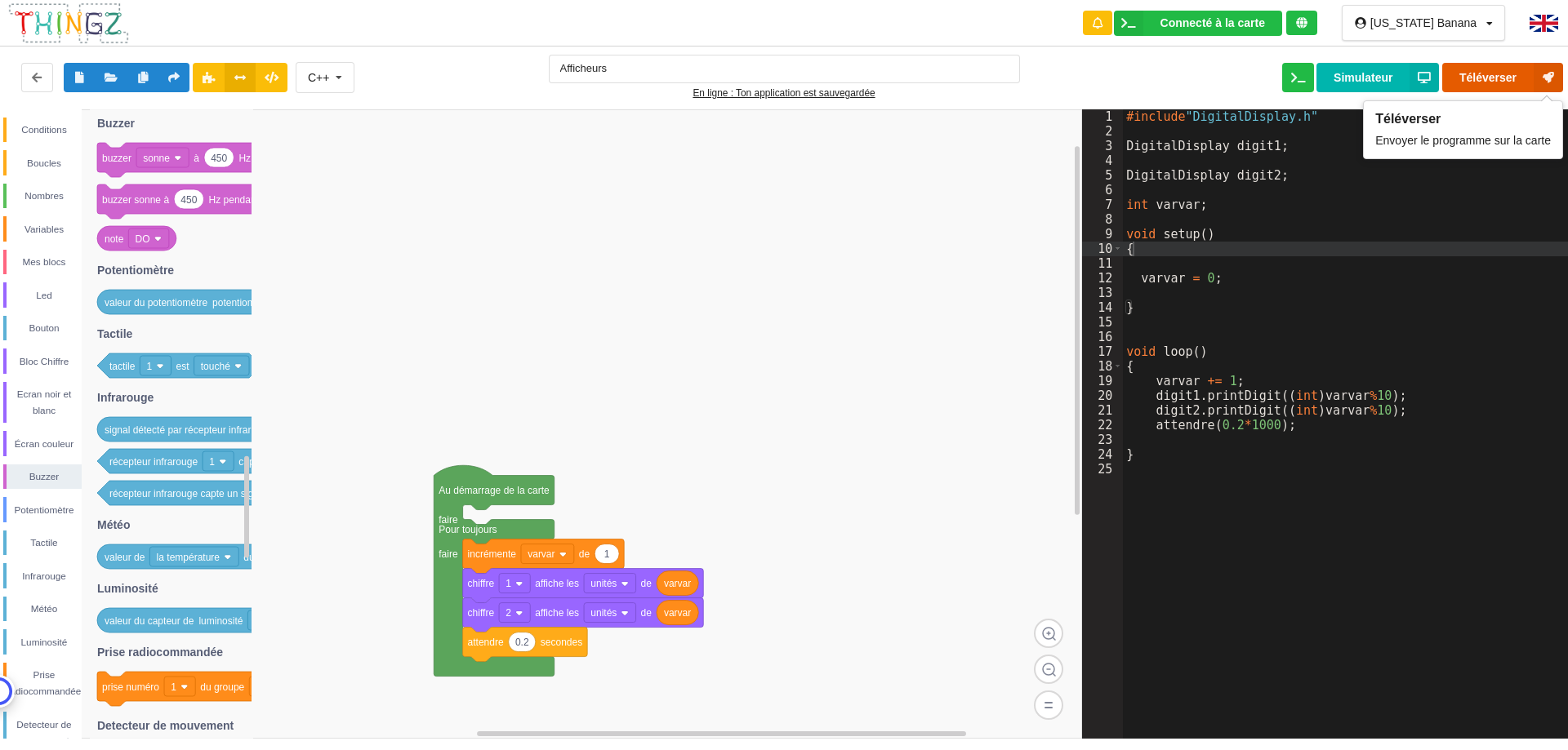
click at [1484, 84] on button "Téléverser" at bounding box center [1502, 78] width 121 height 30
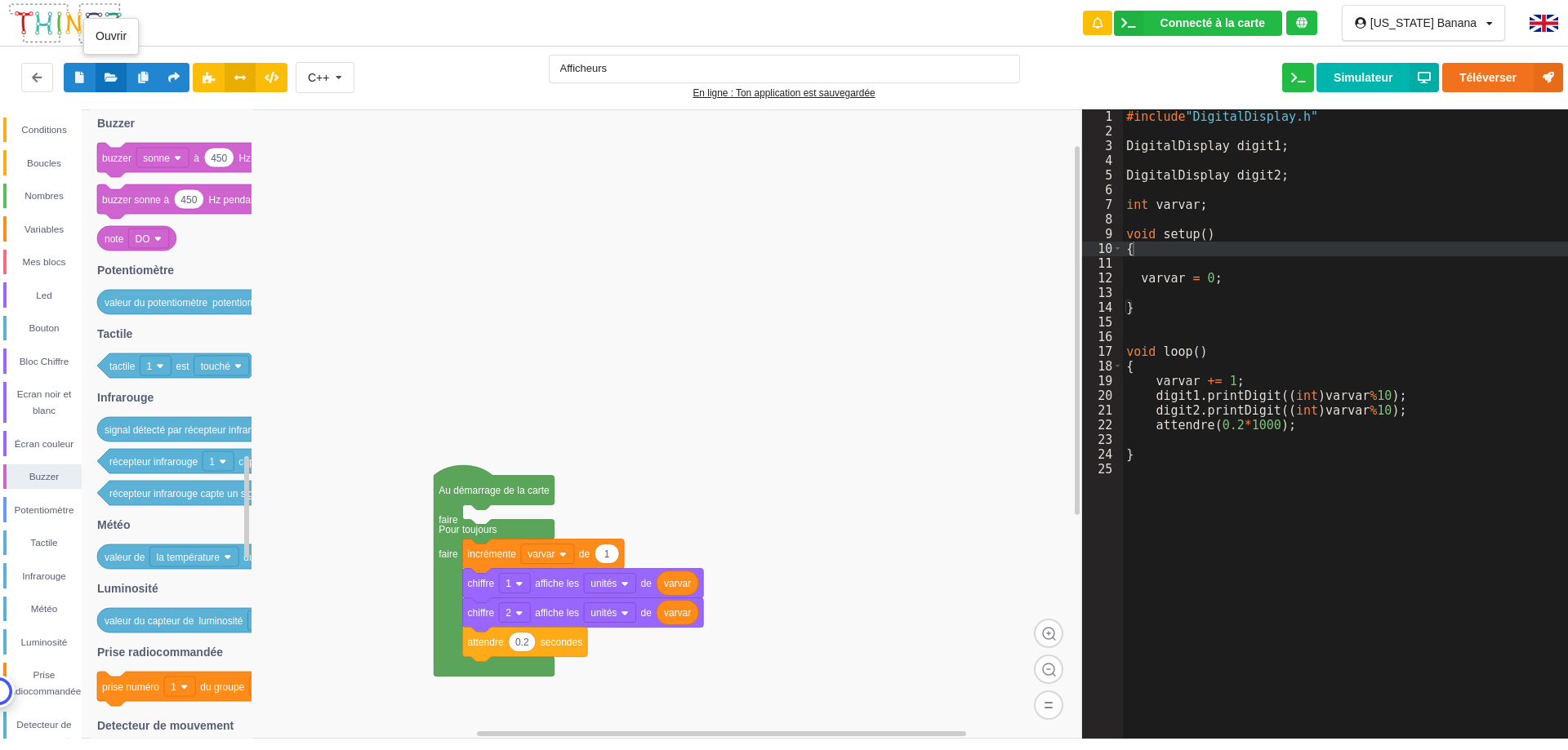
click at [109, 74] on icon at bounding box center [111, 76] width 14 height 10
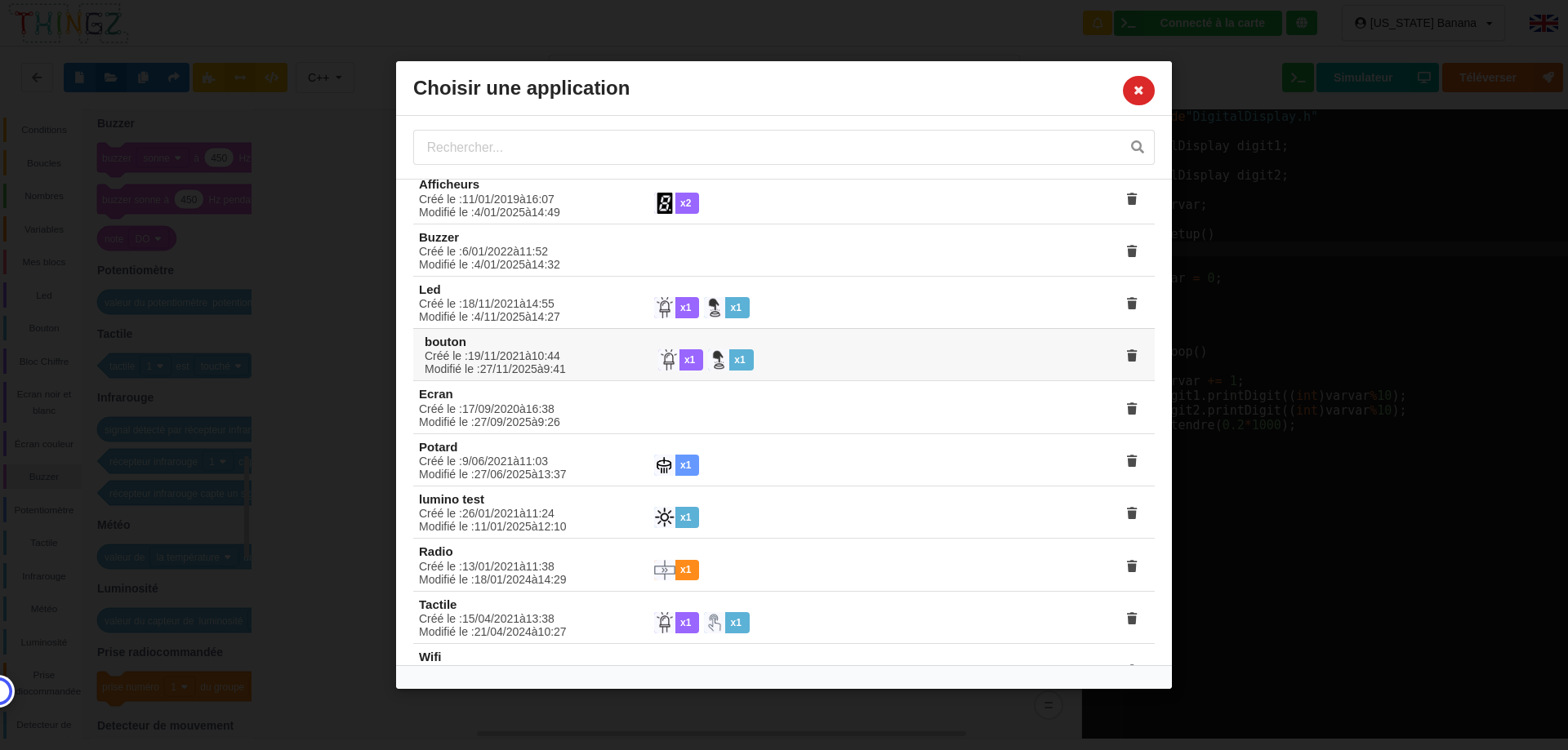
scroll to position [32, 0]
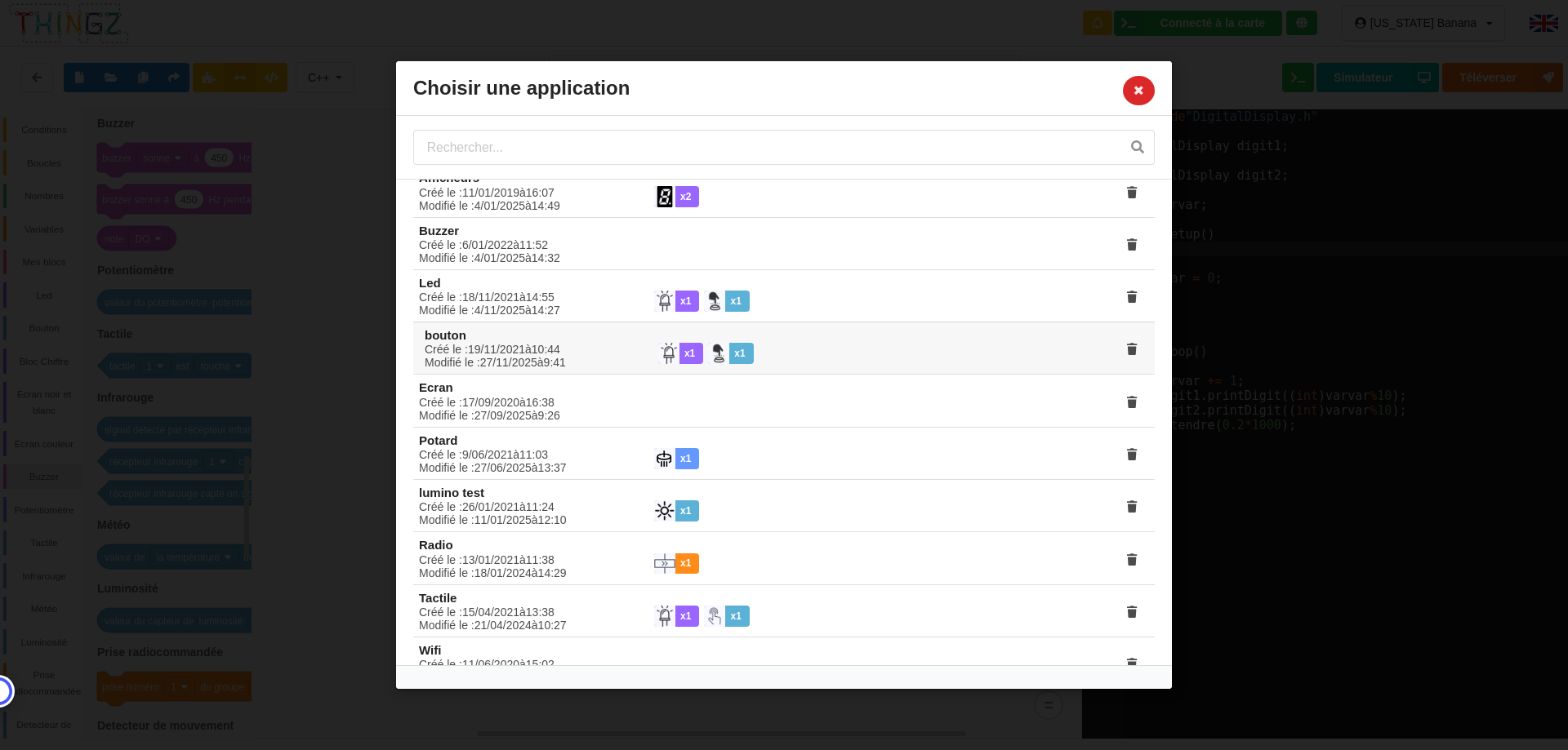
click at [495, 409] on div "Créé le : 17 / 09 / 2020 à 16 : 38 Modifié le : 27 / 09 / 2025 à 9 : 26" at bounding box center [525, 408] width 235 height 26
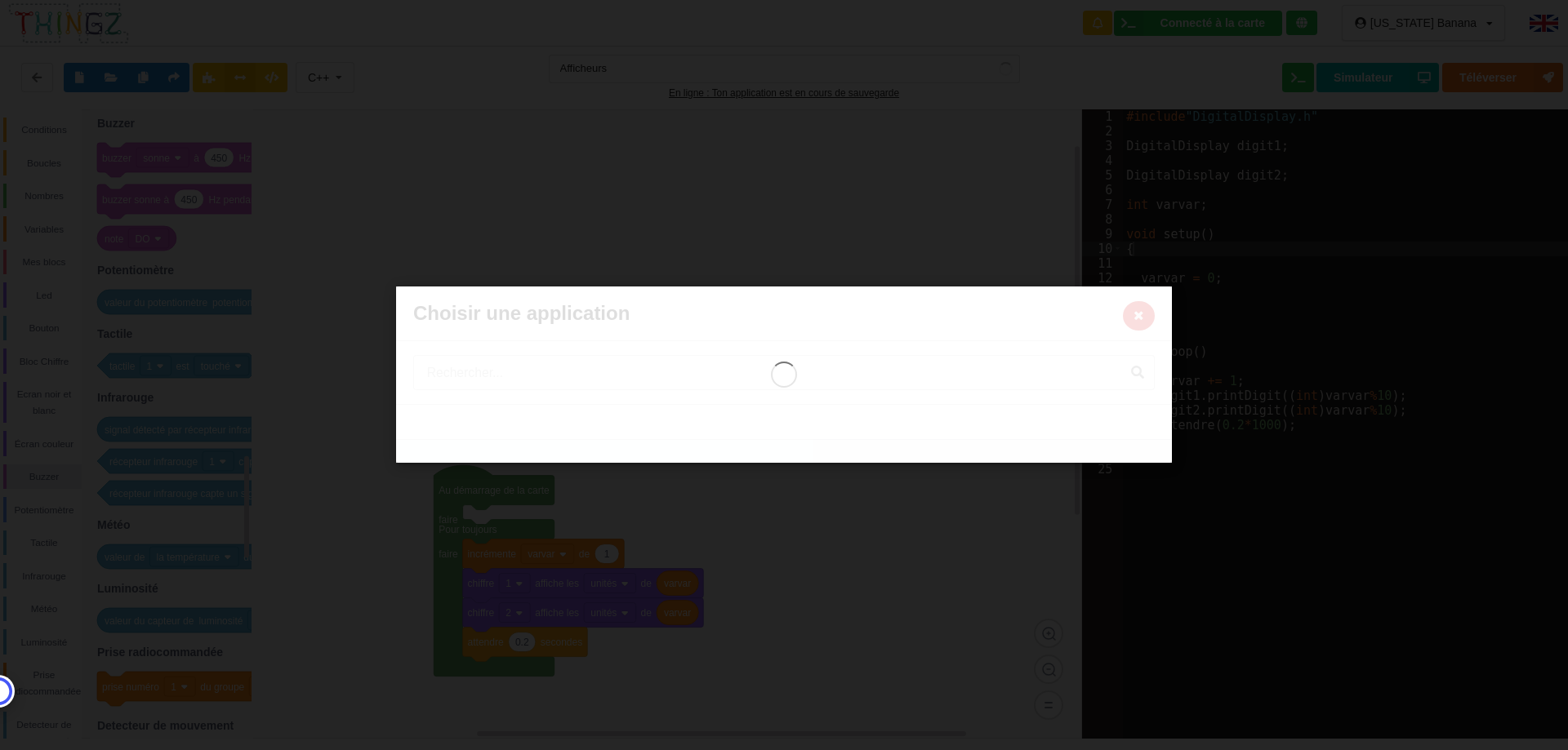
type input "Ecran"
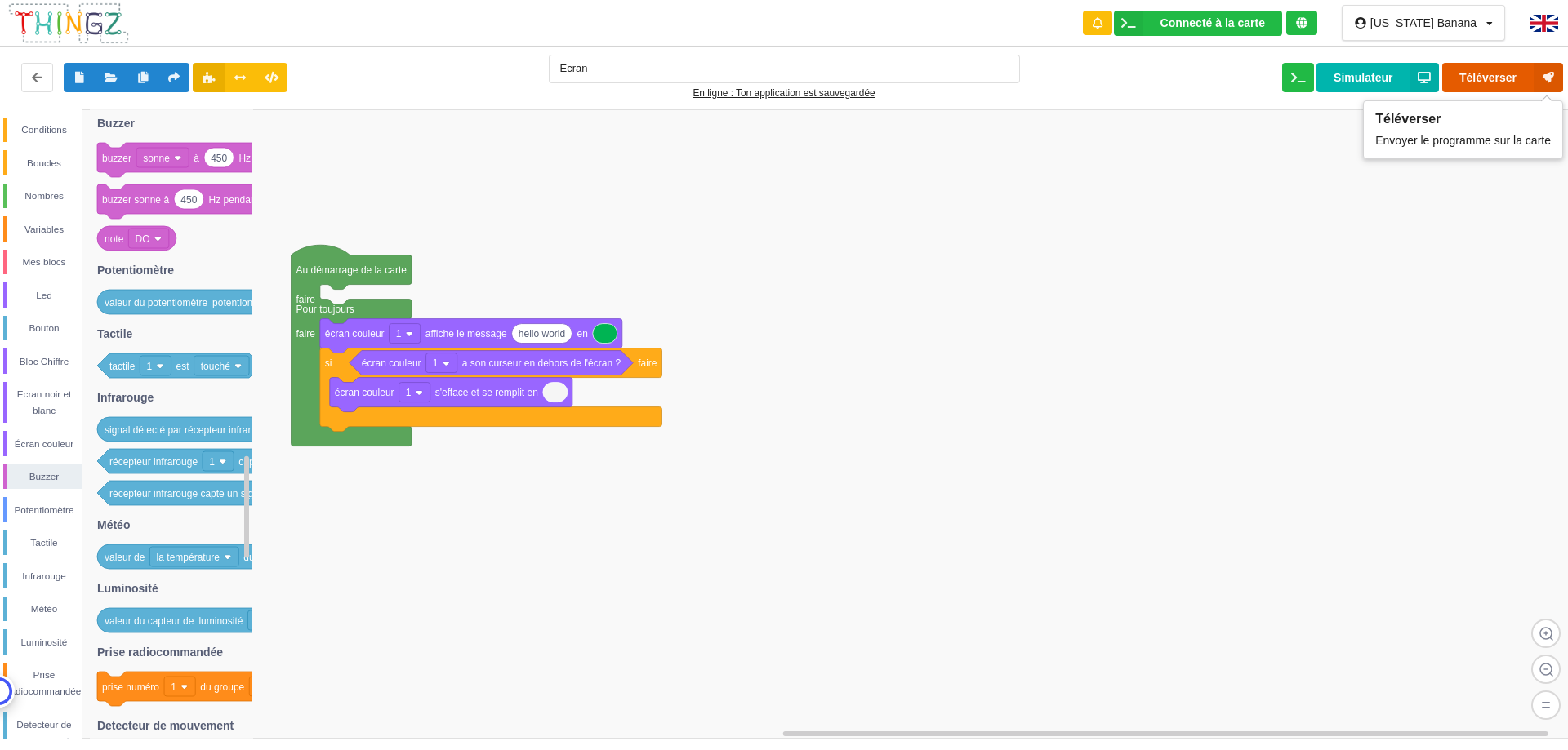
click at [1502, 78] on button "Téléverser" at bounding box center [1502, 78] width 121 height 30
